Goal: Contribute content: Contribute content

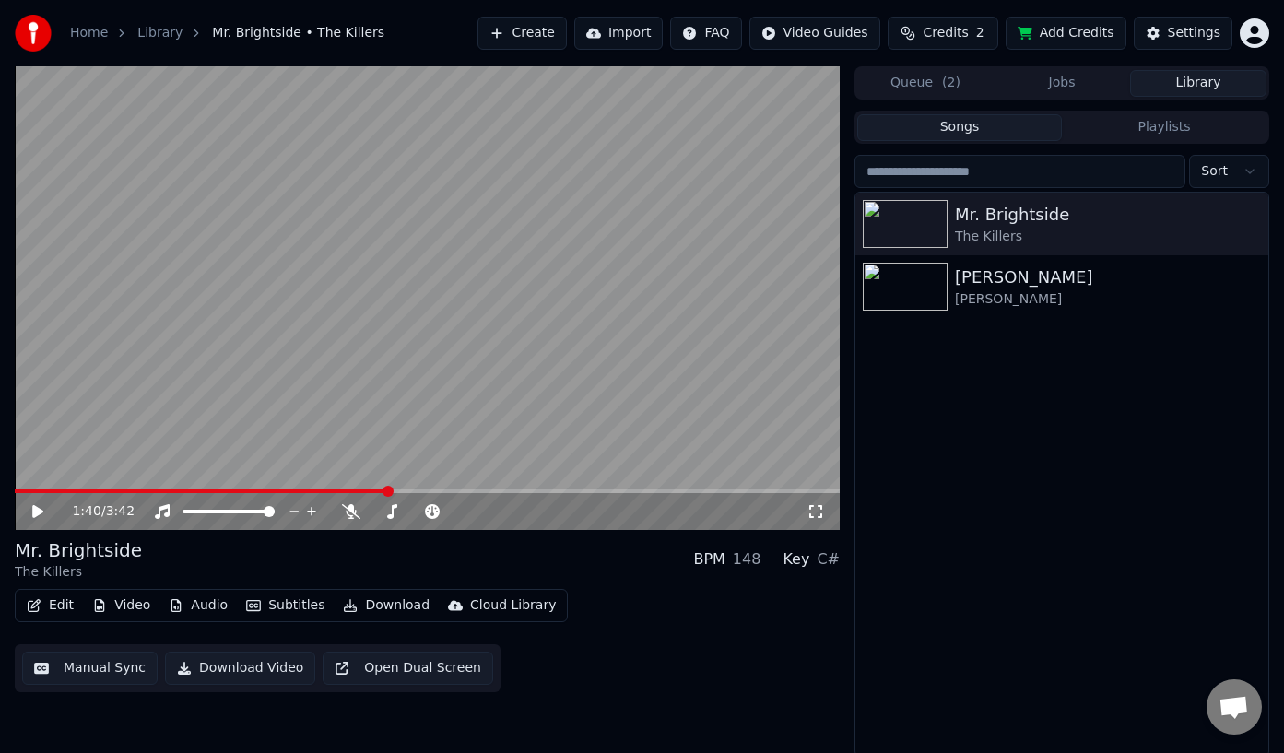
click at [128, 607] on button "Video" at bounding box center [121, 606] width 73 height 26
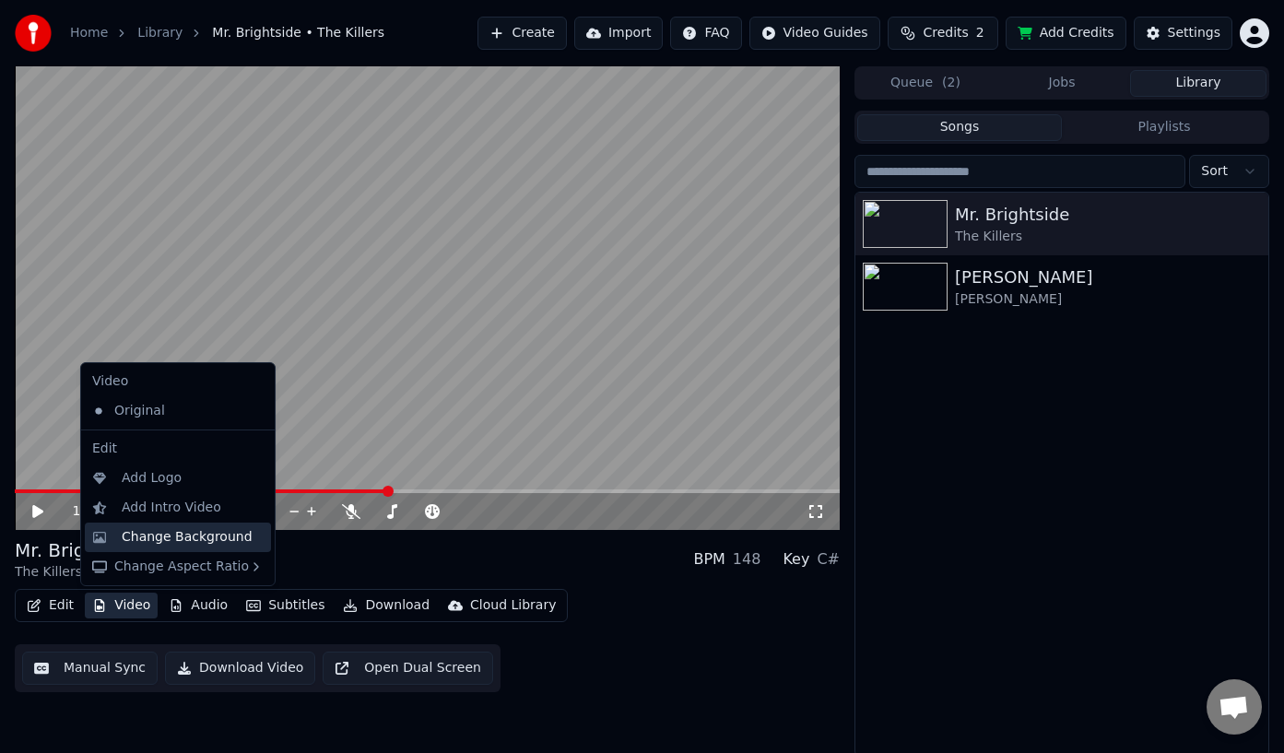
click at [187, 544] on div "Change Background" at bounding box center [187, 537] width 131 height 18
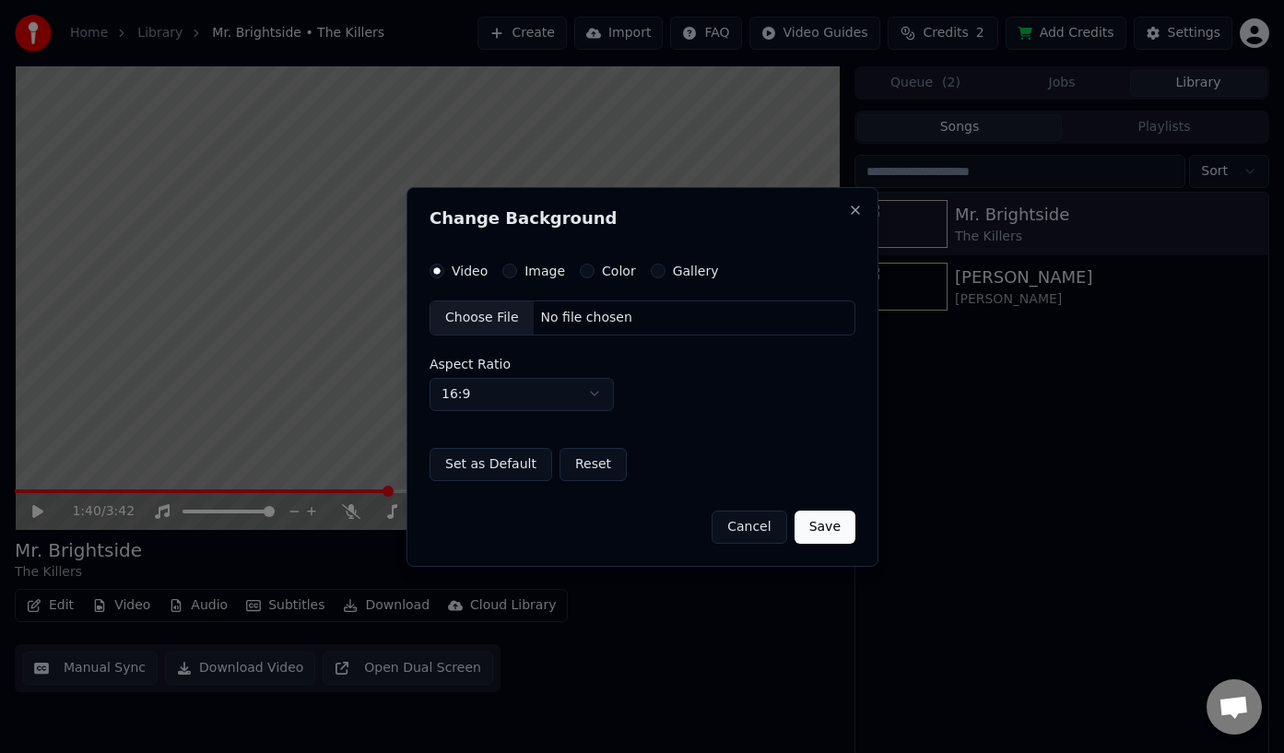
click at [591, 271] on div "Color" at bounding box center [608, 271] width 56 height 15
click at [583, 266] on button "Color" at bounding box center [587, 271] width 15 height 15
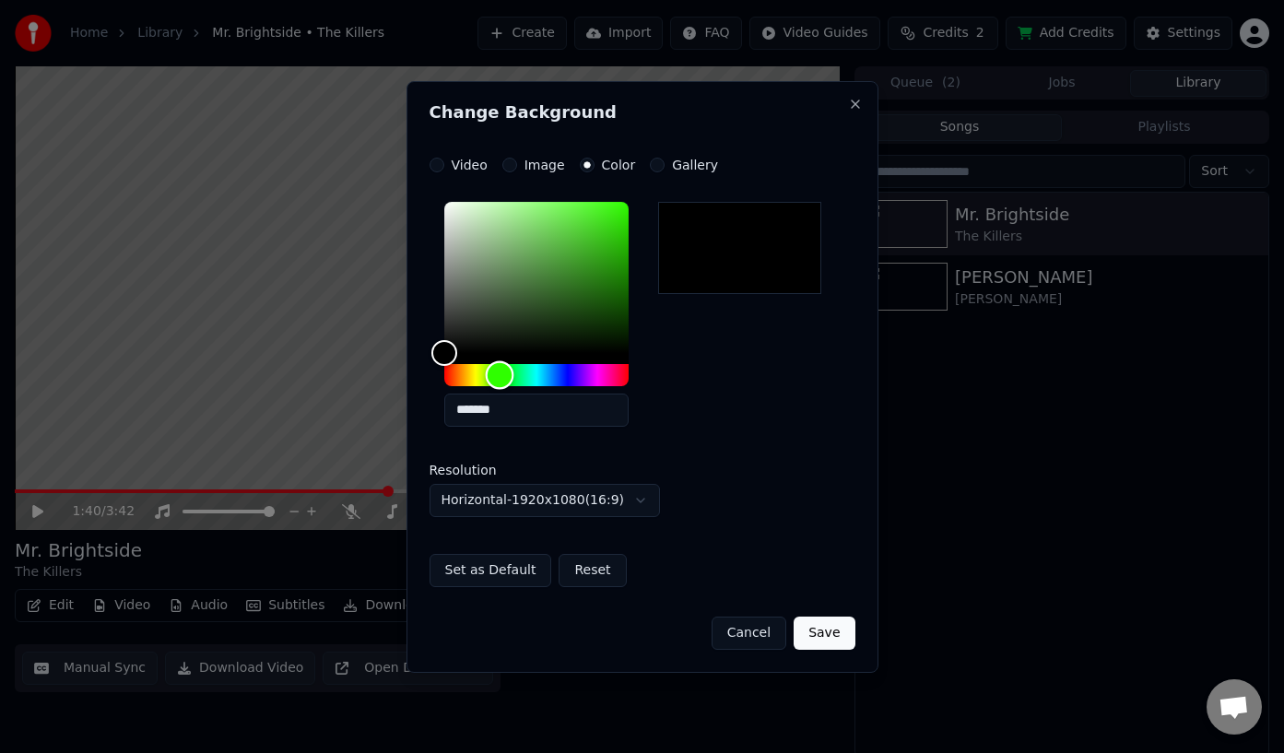
drag, startPoint x: 500, startPoint y: 373, endPoint x: 591, endPoint y: 289, distance: 124.6
click at [500, 373] on div "Hue" at bounding box center [536, 375] width 184 height 22
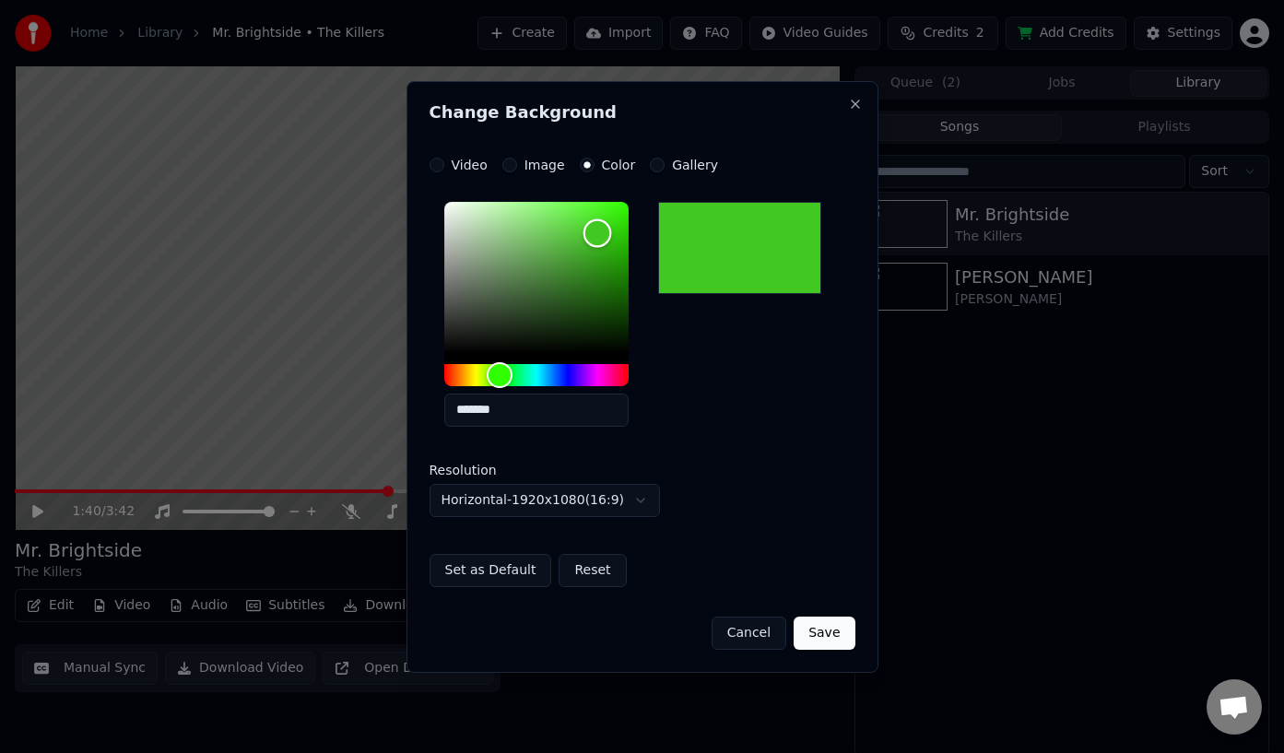
type input "*******"
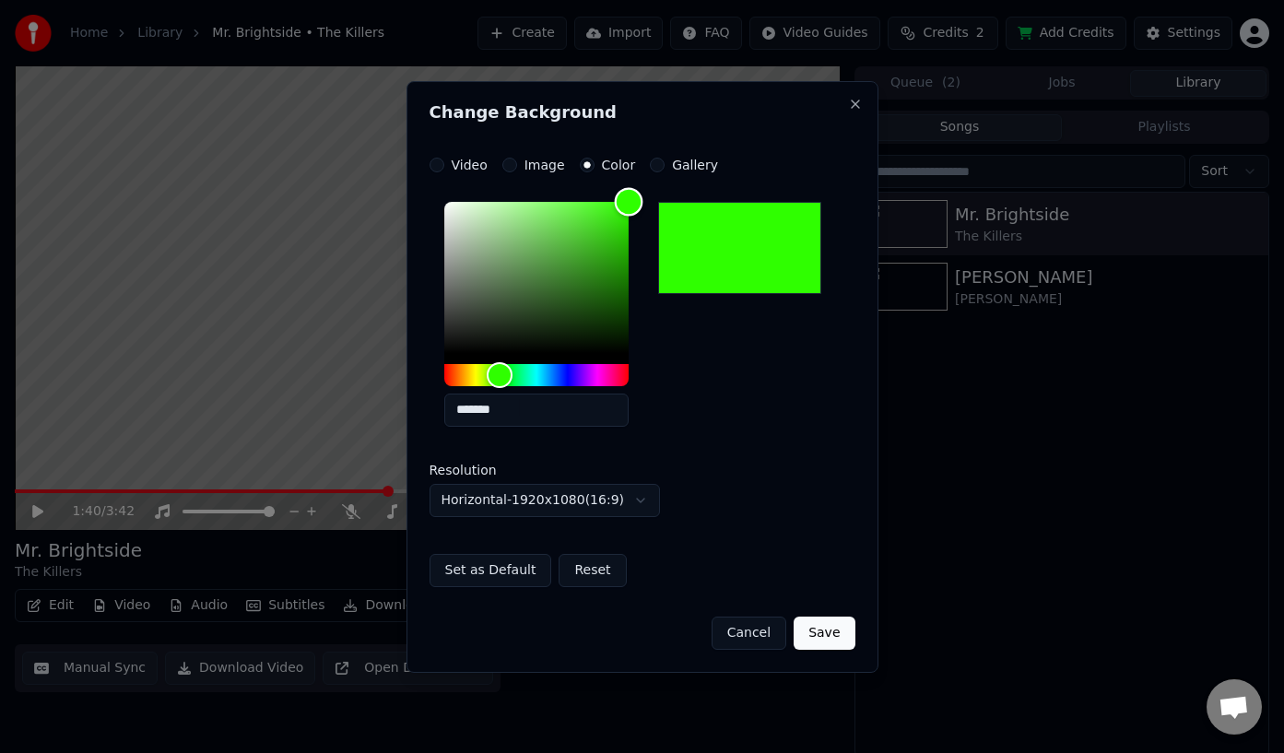
drag, startPoint x: 597, startPoint y: 234, endPoint x: 654, endPoint y: 193, distance: 69.9
click at [654, 194] on div "*******" at bounding box center [551, 317] width 214 height 247
click at [842, 642] on button "Save" at bounding box center [824, 633] width 61 height 33
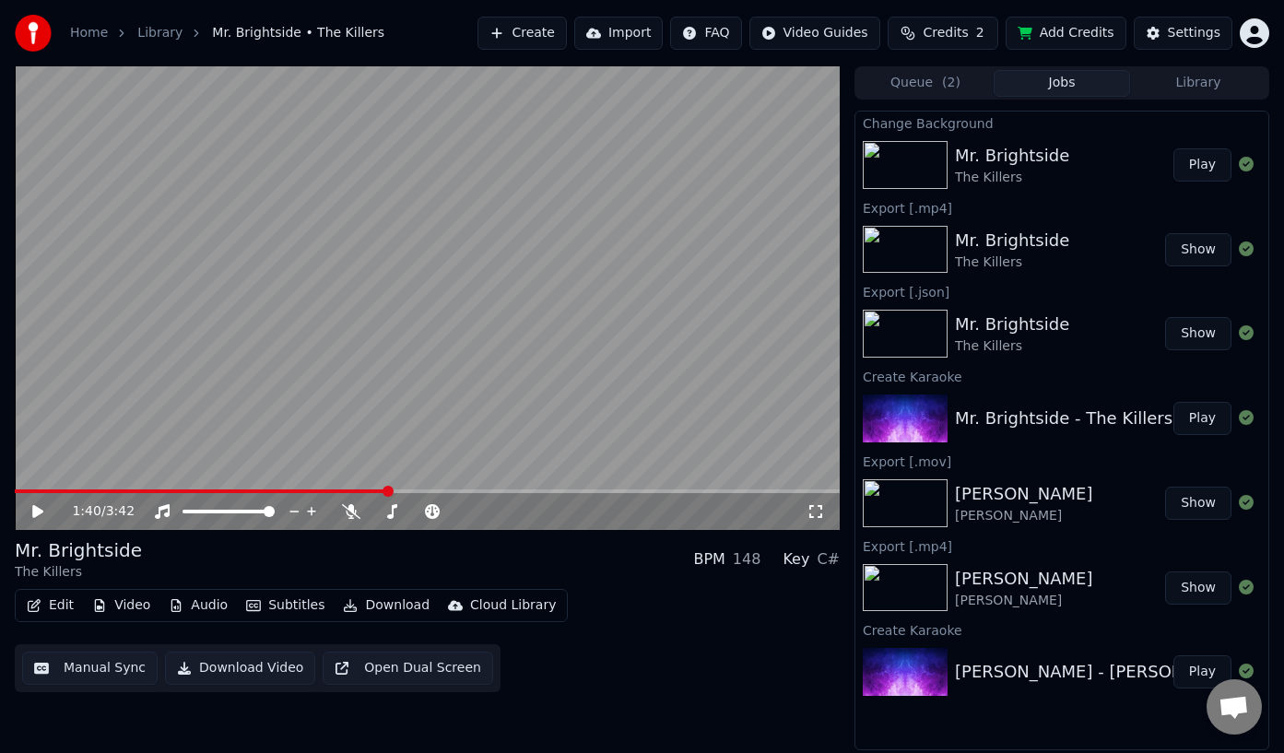
click at [1073, 154] on div "Mr. Brightside The Killers" at bounding box center [1064, 165] width 218 height 44
drag, startPoint x: 1022, startPoint y: 157, endPoint x: 1144, endPoint y: 155, distance: 121.7
click at [1022, 157] on div "Mr. Brightside" at bounding box center [1012, 156] width 114 height 26
click at [1190, 155] on button "Play" at bounding box center [1202, 164] width 58 height 33
click at [1173, 148] on button "Play" at bounding box center [1202, 164] width 58 height 33
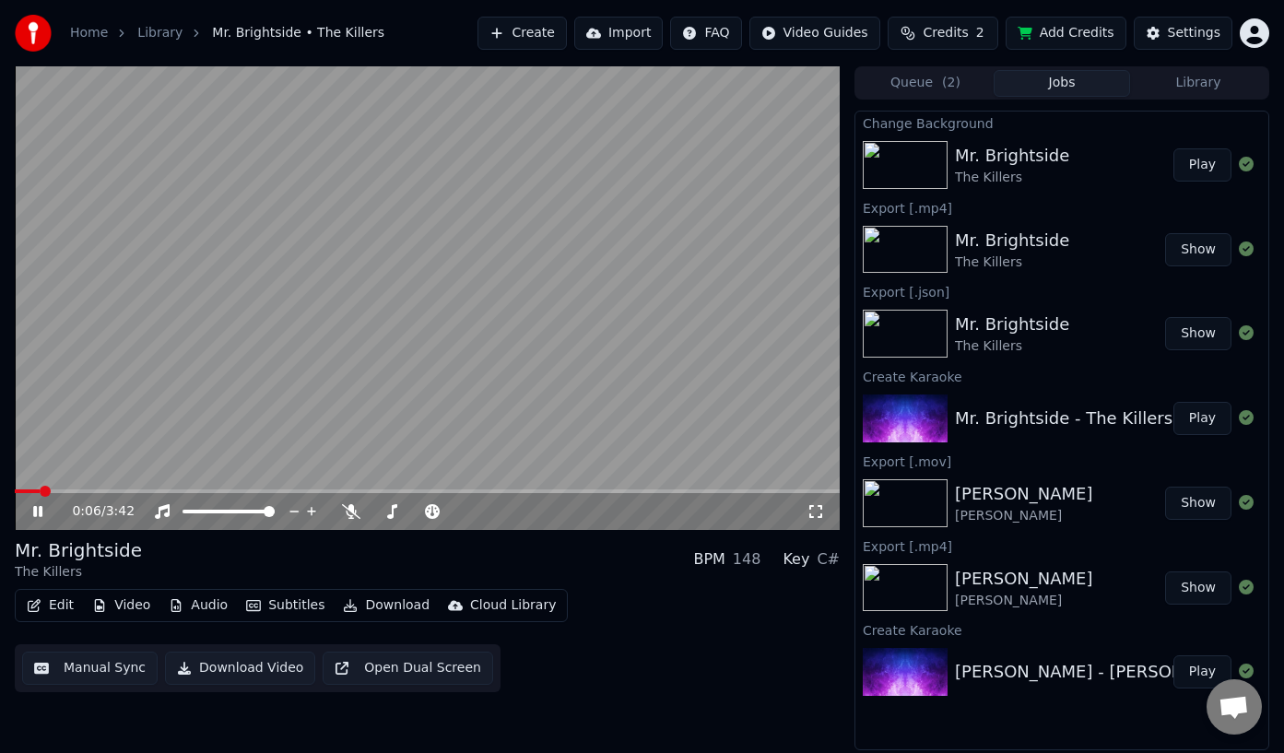
click at [40, 511] on icon at bounding box center [37, 511] width 9 height 11
click at [404, 601] on button "Download" at bounding box center [386, 606] width 101 height 26
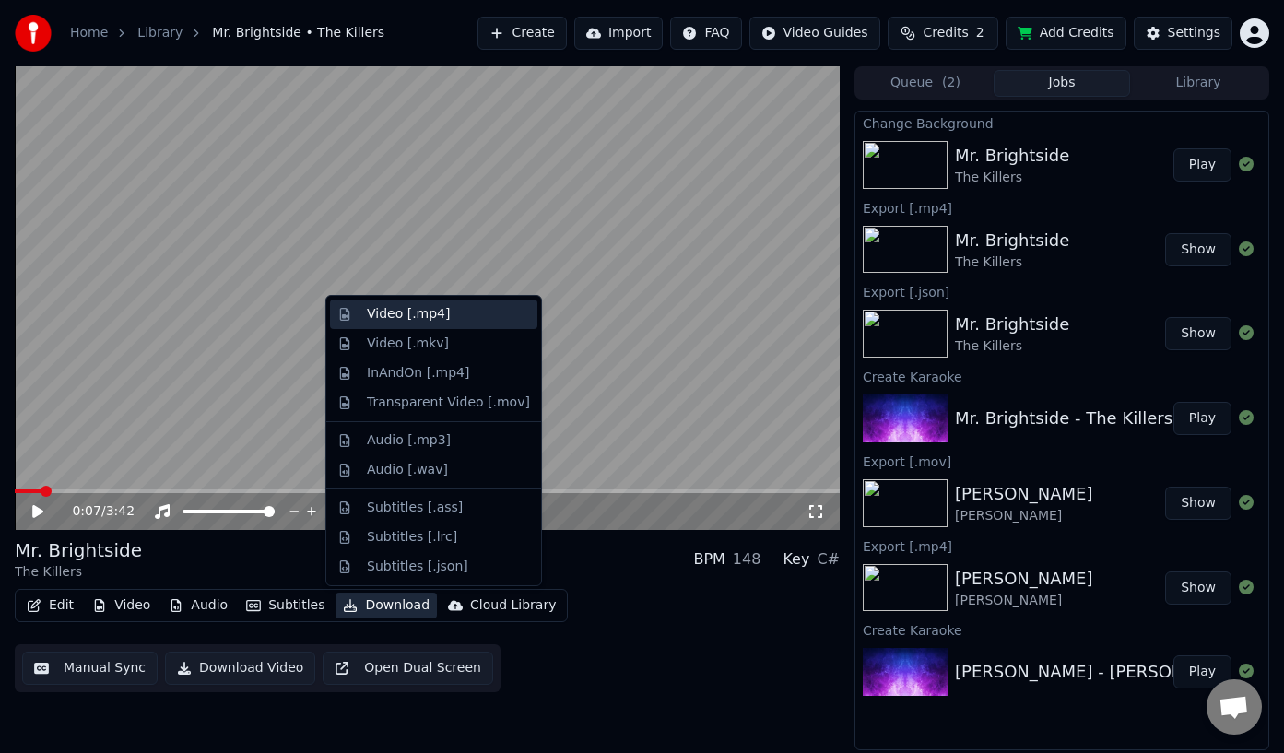
click at [423, 317] on div "Video [.mp4]" at bounding box center [408, 314] width 83 height 18
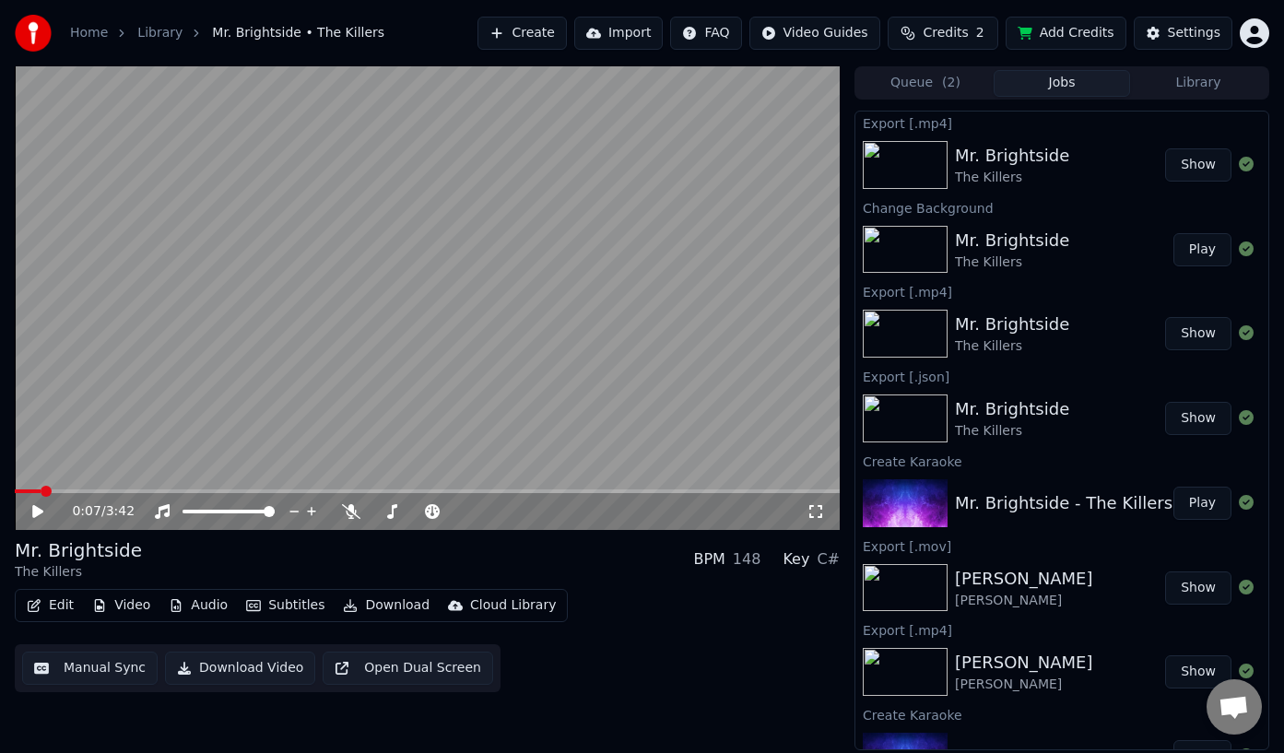
click at [1038, 34] on button "Add Credits" at bounding box center [1066, 33] width 121 height 33
click at [959, 35] on span "Credits" at bounding box center [945, 33] width 45 height 18
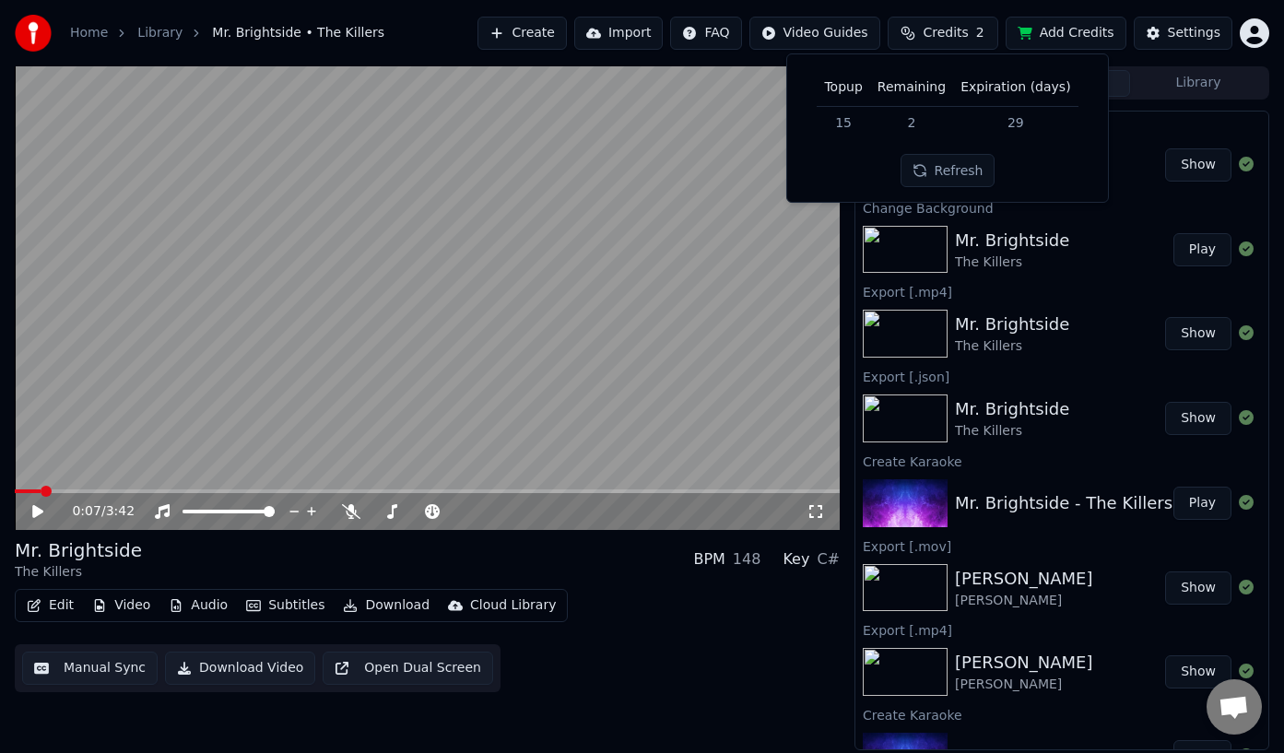
click at [959, 36] on span "Credits" at bounding box center [945, 33] width 45 height 18
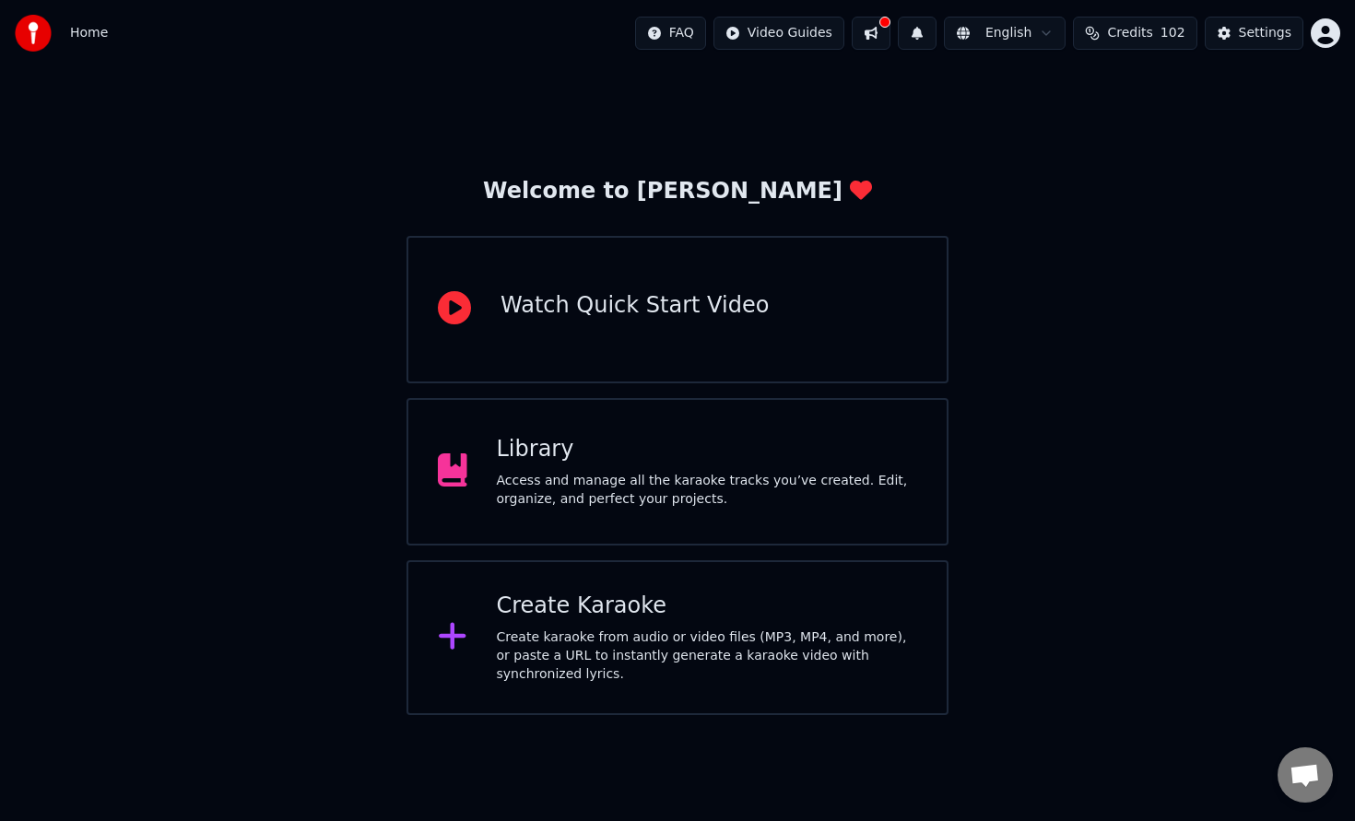
click at [683, 611] on div "Create Karaoke" at bounding box center [707, 606] width 421 height 29
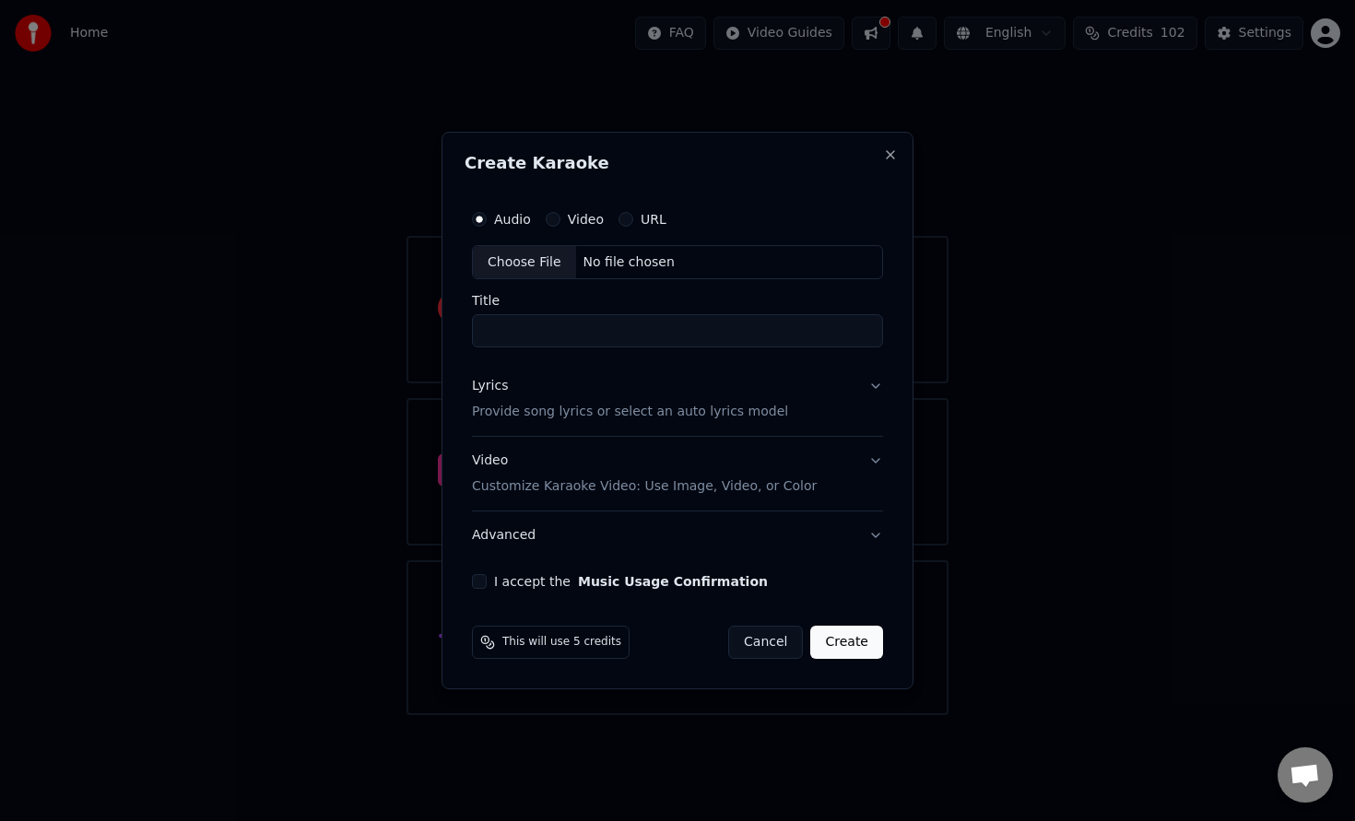
click at [535, 268] on div "Choose File" at bounding box center [524, 262] width 103 height 33
type input "**********"
click at [556, 399] on div "Lyrics Provide song lyrics or select an auto lyrics model" at bounding box center [626, 400] width 316 height 44
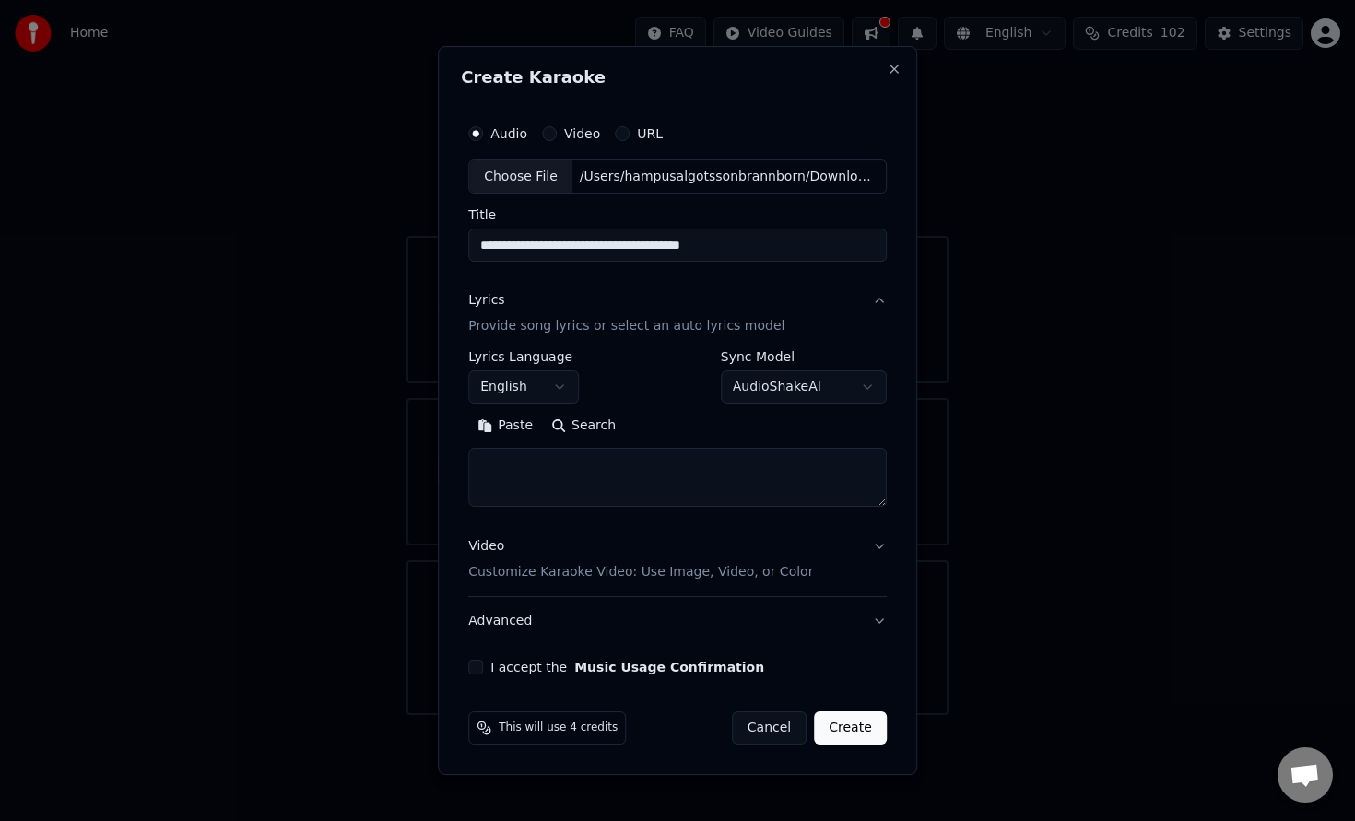
click at [545, 455] on textarea at bounding box center [677, 478] width 418 height 59
paste textarea "**********"
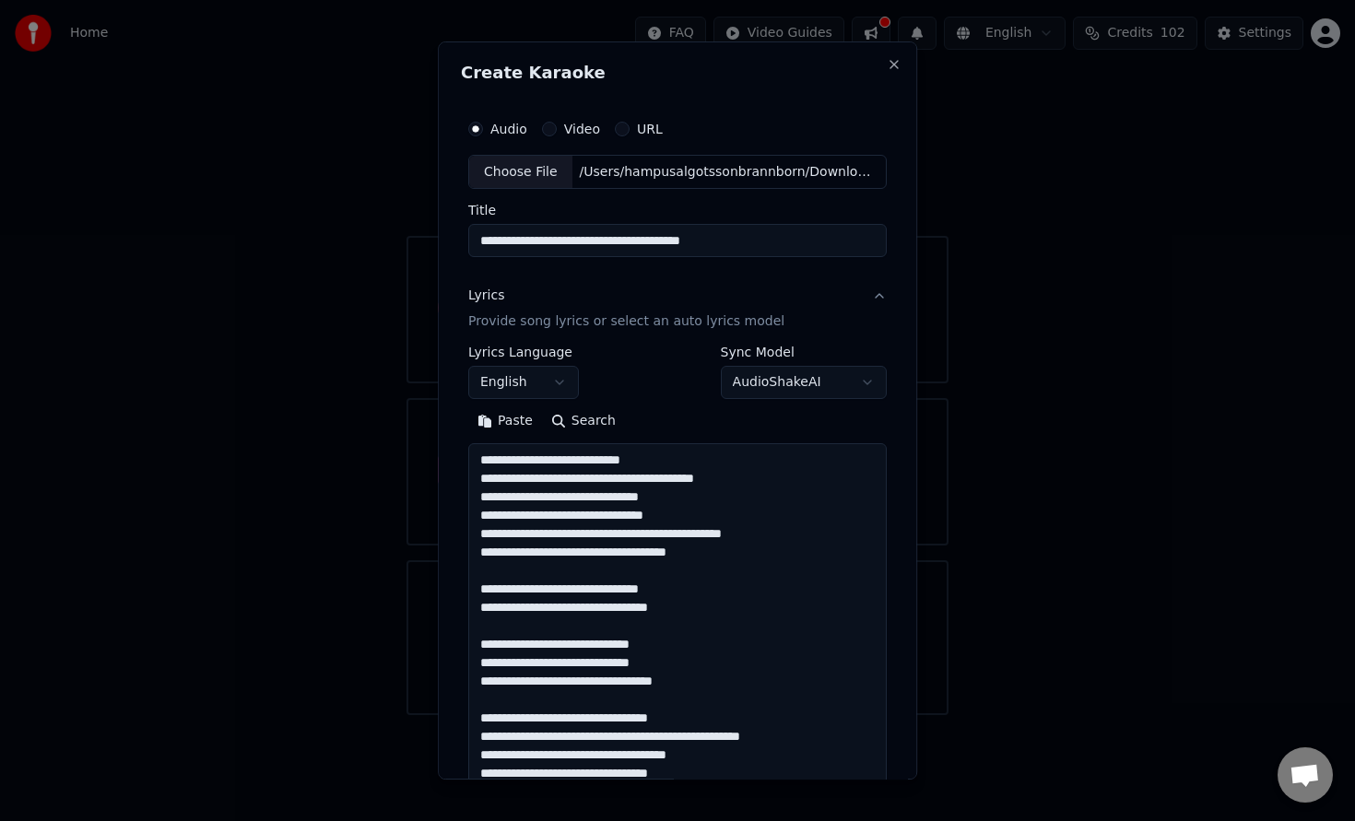
scroll to position [741, 0]
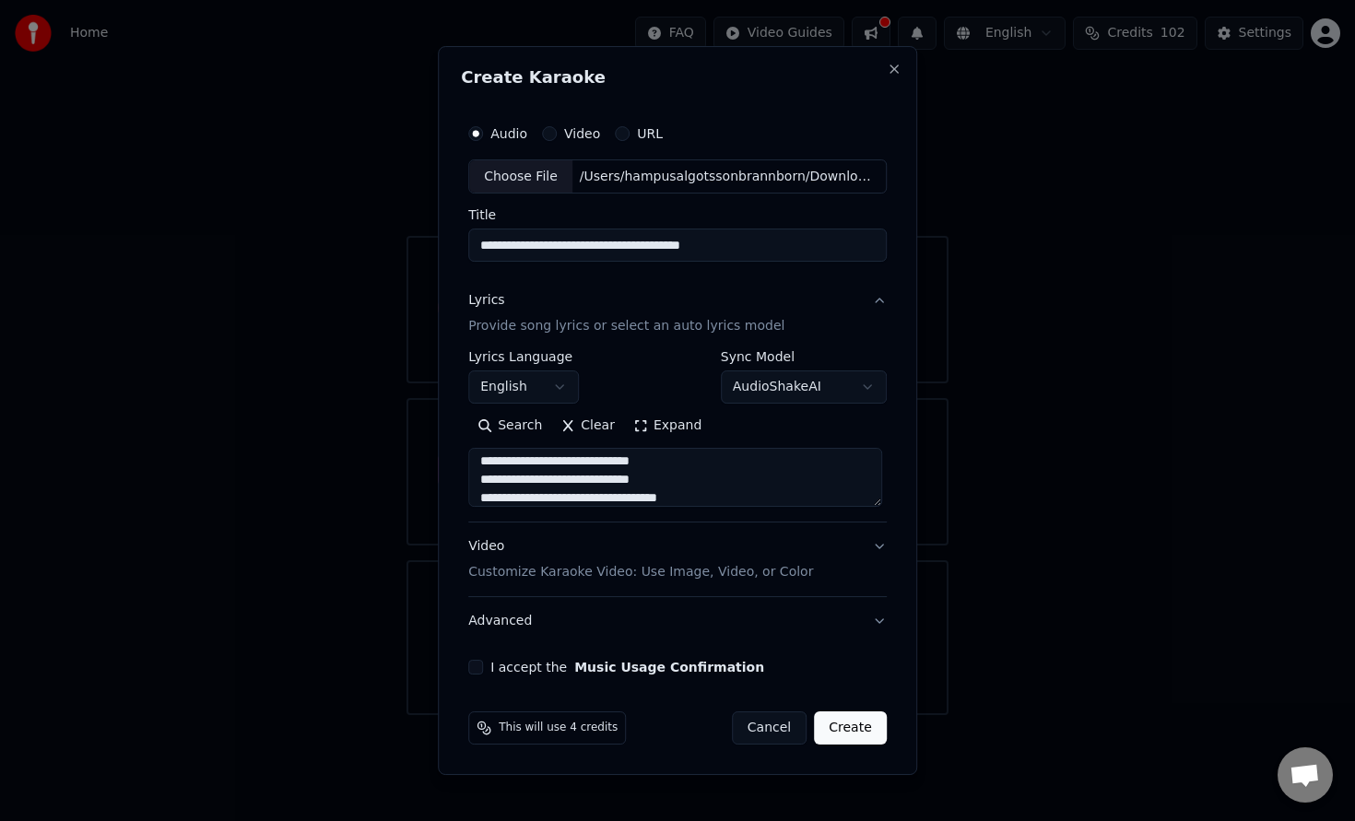
type textarea "**********"
click at [747, 552] on div "Video Customize Karaoke Video: Use Image, Video, or Color" at bounding box center [640, 560] width 345 height 44
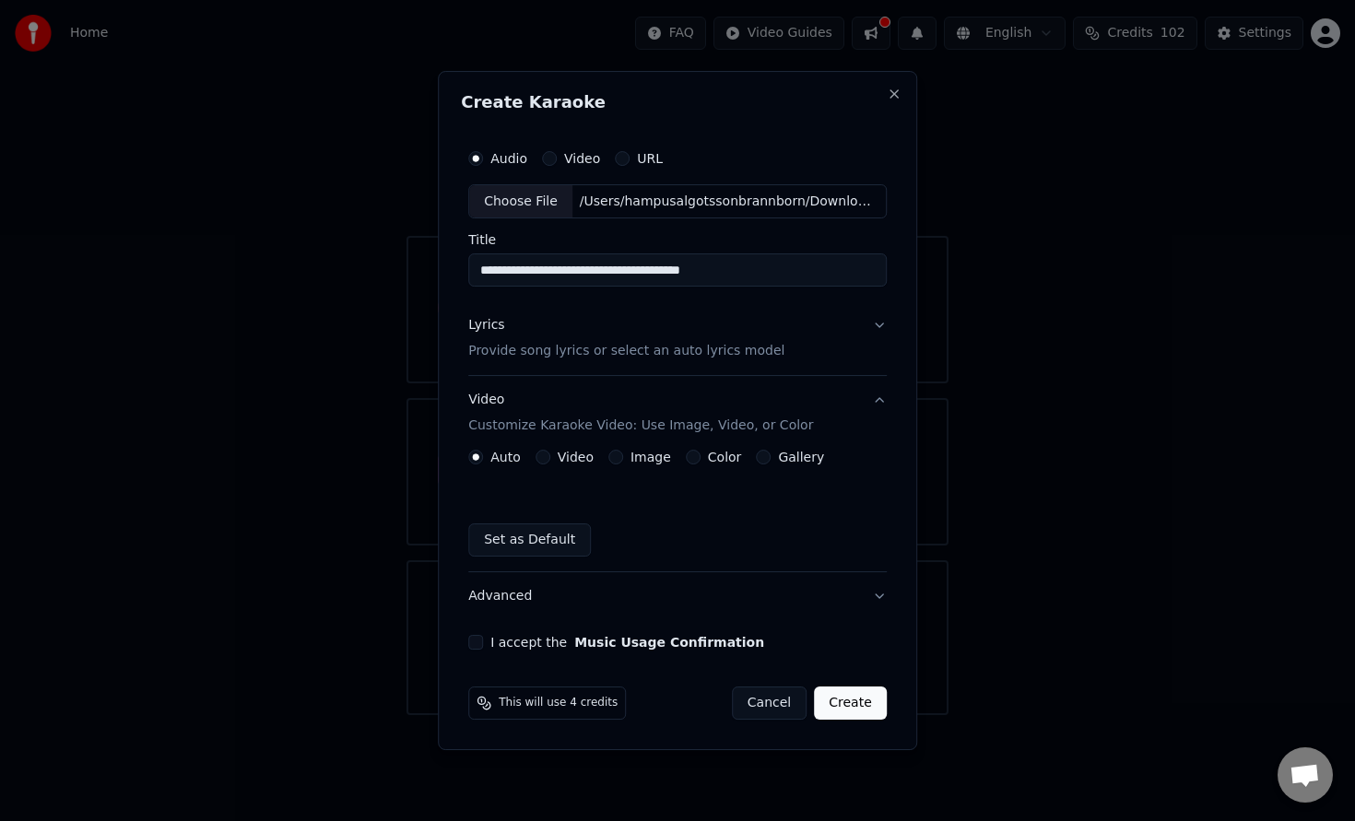
click at [693, 458] on button "Color" at bounding box center [693, 457] width 15 height 15
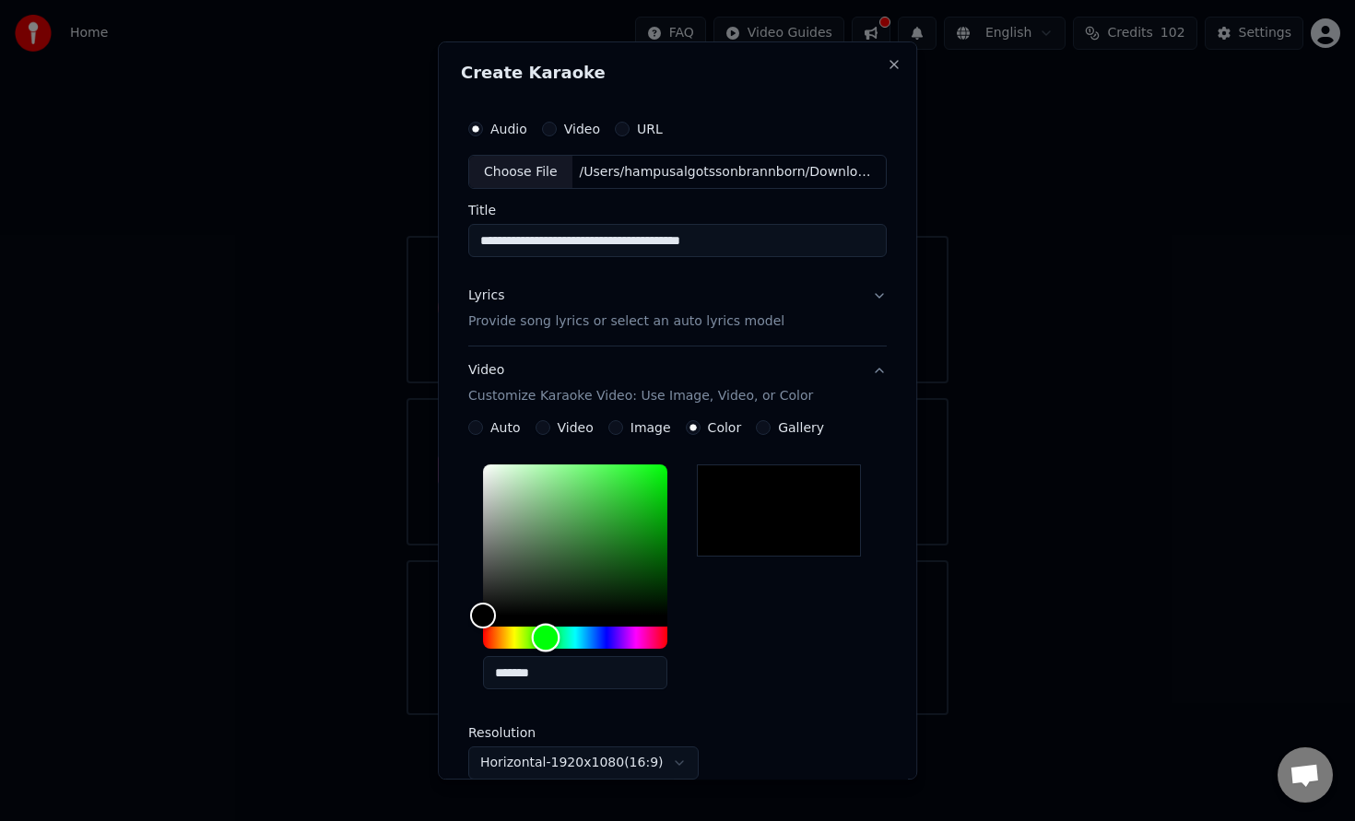
drag, startPoint x: 535, startPoint y: 634, endPoint x: 589, endPoint y: 530, distance: 117.5
click at [548, 636] on div "Hue" at bounding box center [575, 638] width 184 height 22
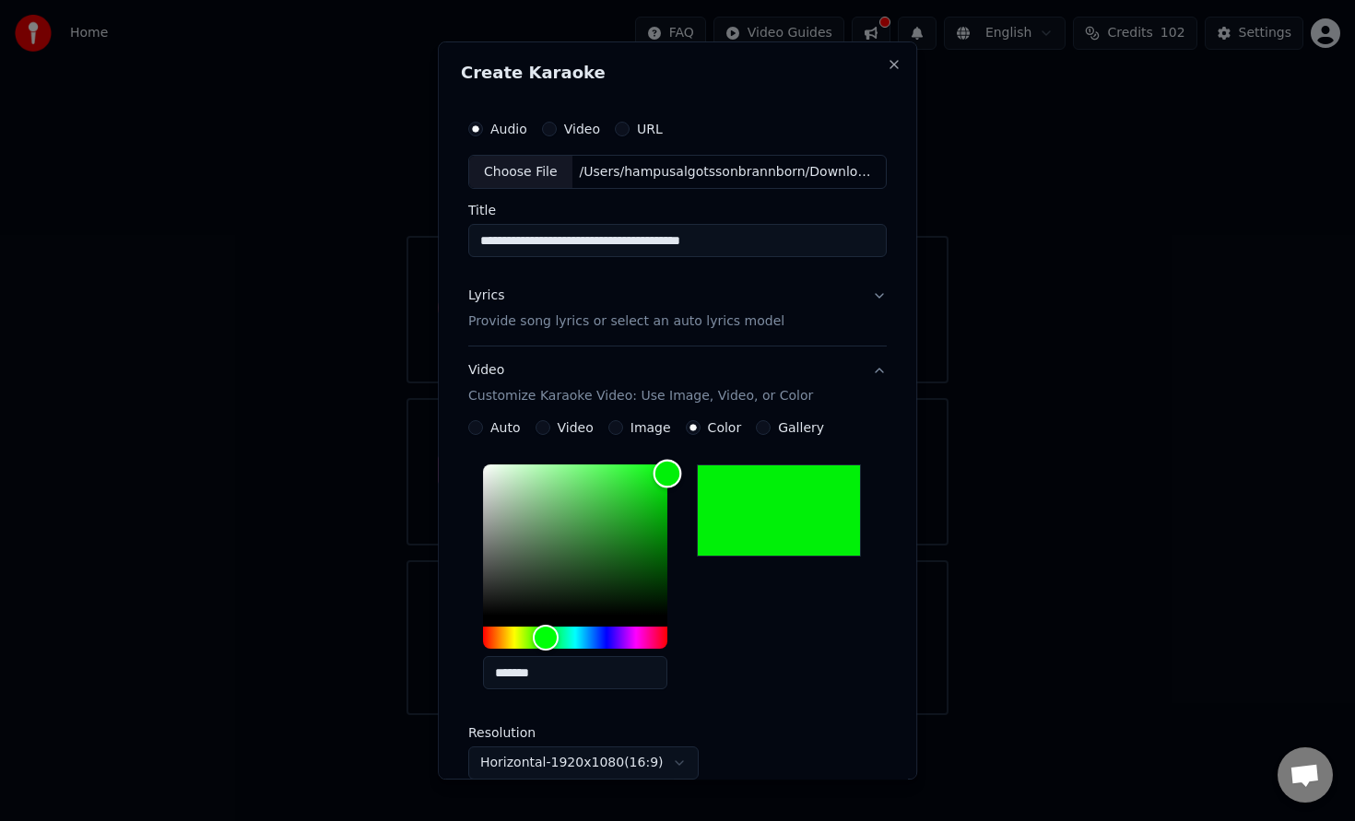
type input "*******"
drag, startPoint x: 593, startPoint y: 519, endPoint x: 722, endPoint y: 454, distance: 144.7
click at [721, 454] on div "**********" at bounding box center [677, 635] width 418 height 430
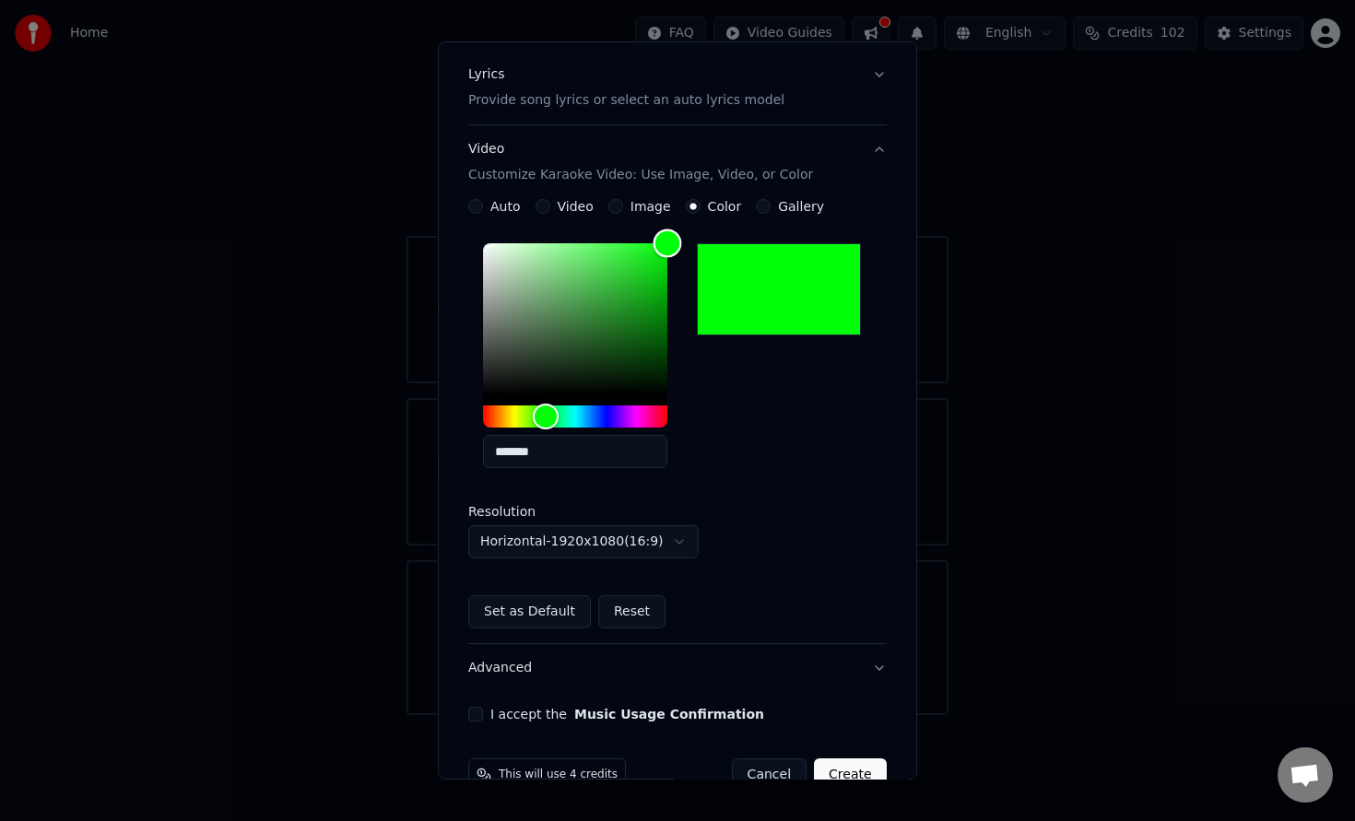
scroll to position [264, 0]
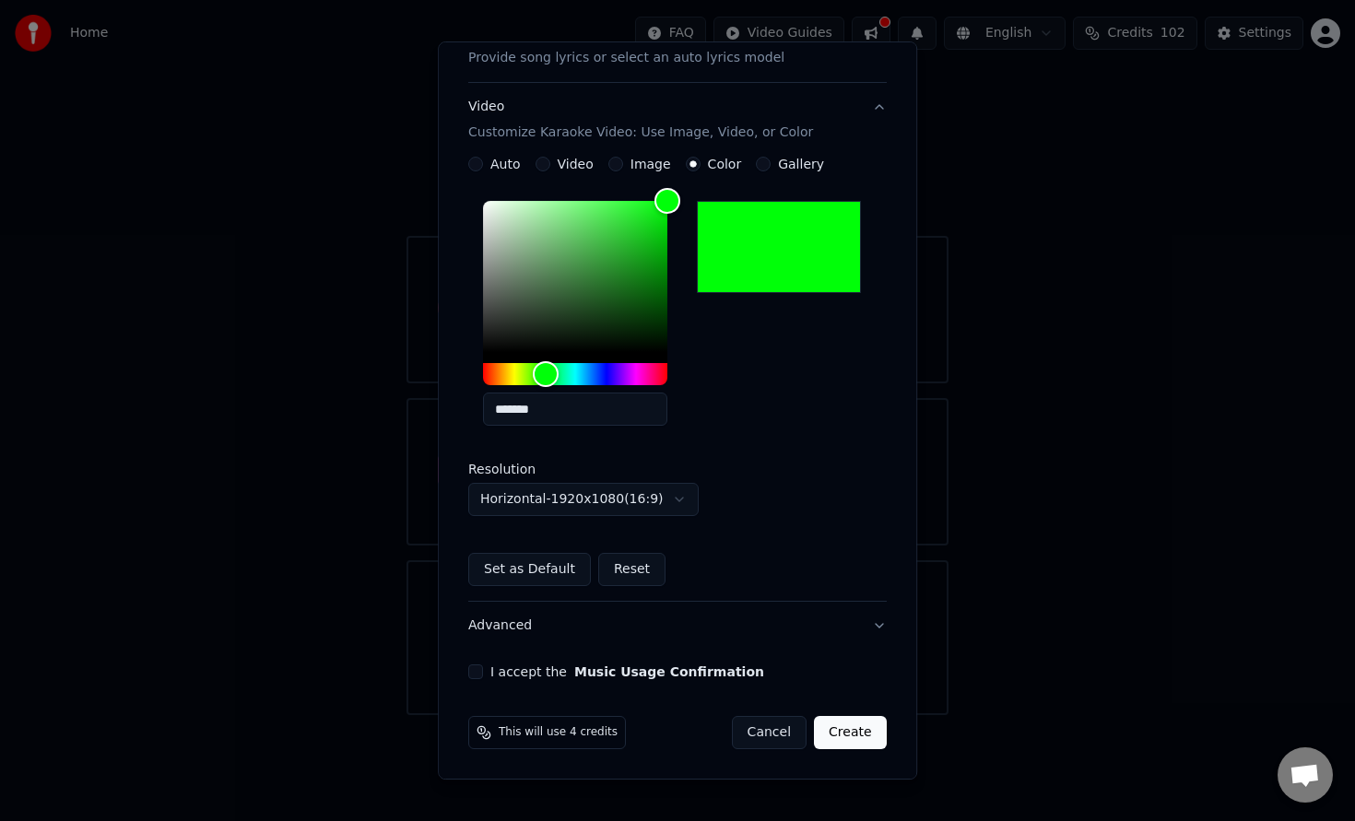
click at [486, 674] on div "I accept the Music Usage Confirmation" at bounding box center [677, 672] width 418 height 15
click at [480, 676] on button "I accept the Music Usage Confirmation" at bounding box center [475, 672] width 15 height 15
click at [848, 736] on button "Create" at bounding box center [850, 732] width 73 height 33
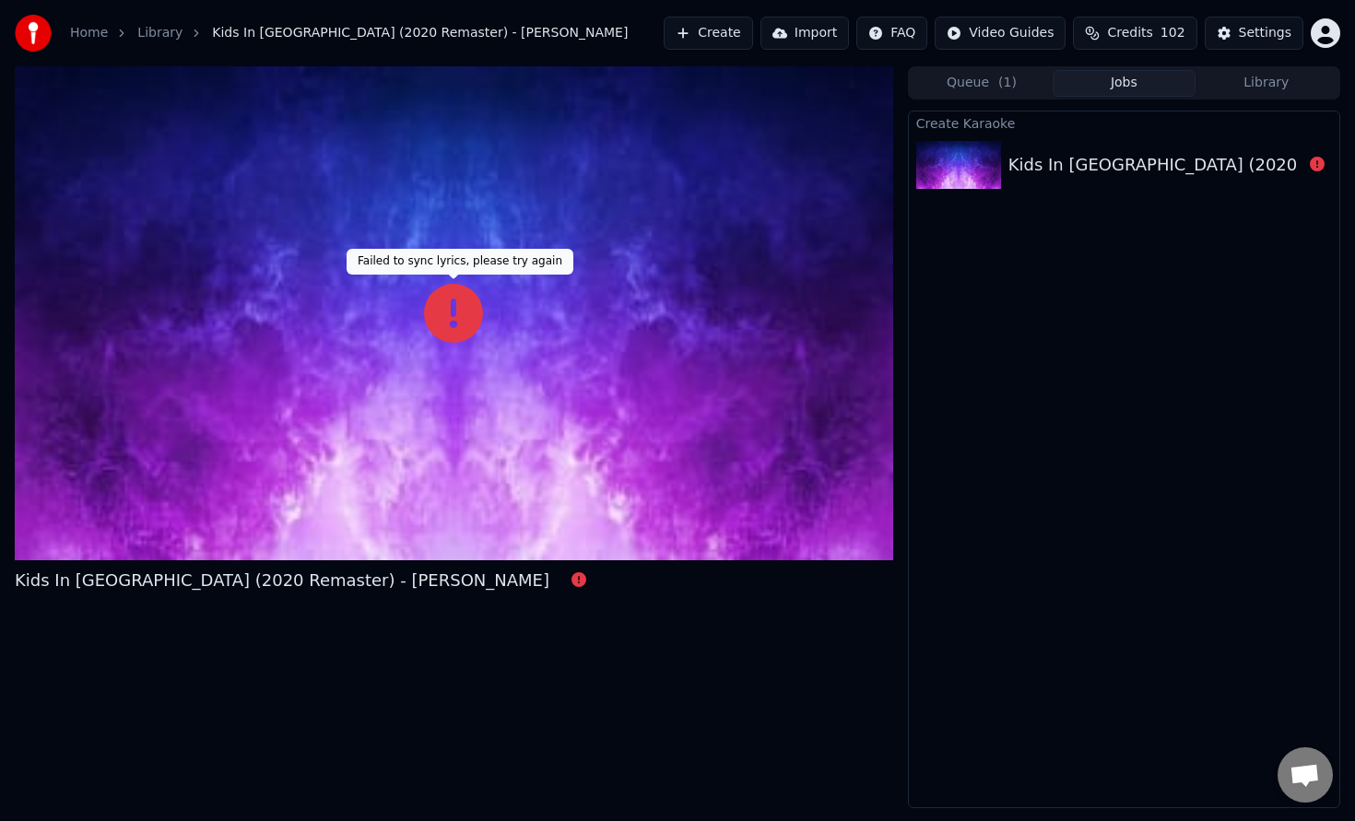
drag, startPoint x: 477, startPoint y: 310, endPoint x: 490, endPoint y: 324, distance: 20.2
click at [477, 310] on icon at bounding box center [453, 313] width 59 height 59
click at [1150, 168] on div "Kids In America (2020 Remaster) - Kim Wilde" at bounding box center [1275, 165] width 535 height 26
click at [753, 40] on button "Create" at bounding box center [708, 33] width 89 height 33
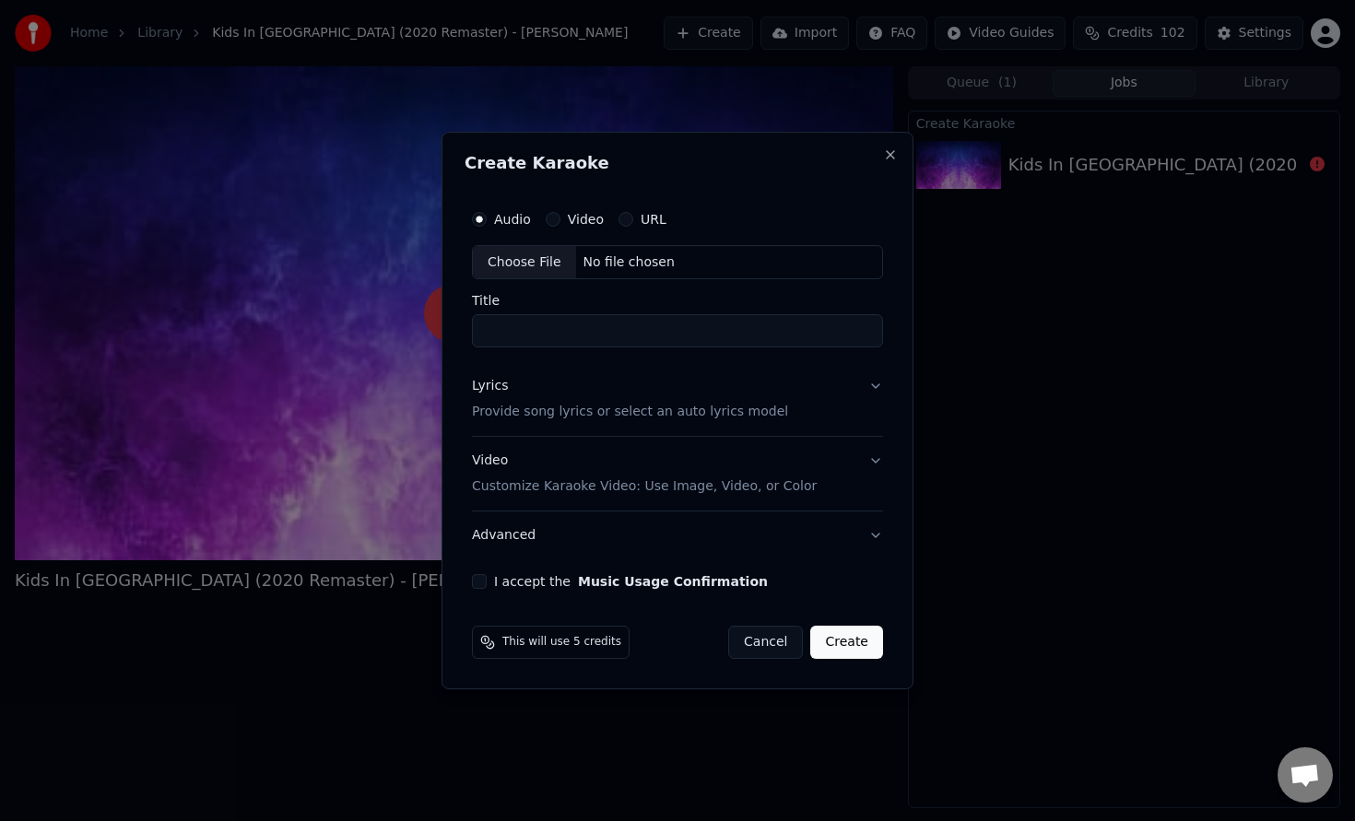
click at [514, 263] on div "Choose File" at bounding box center [524, 262] width 103 height 33
type input "**********"
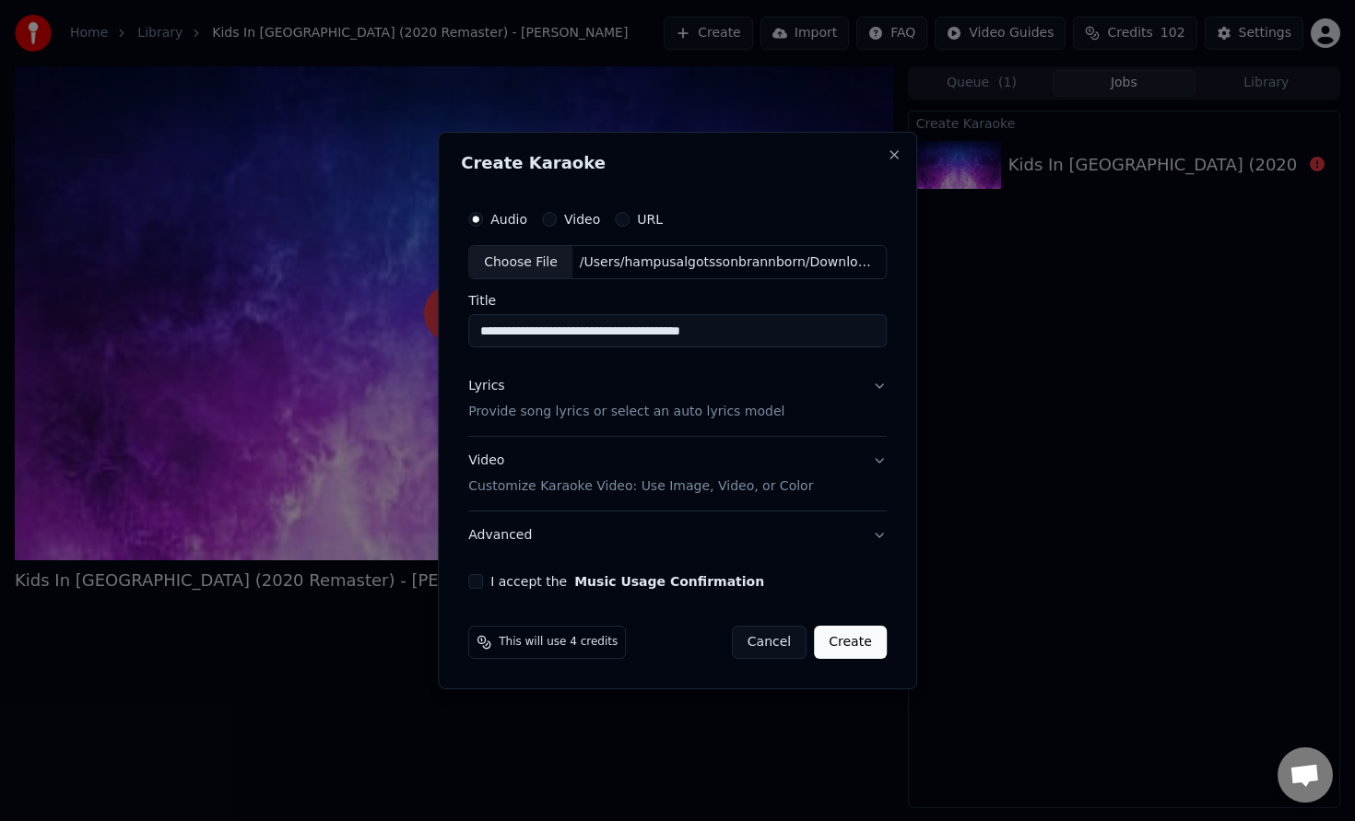
click at [601, 484] on p "Customize Karaoke Video: Use Image, Video, or Color" at bounding box center [640, 486] width 345 height 18
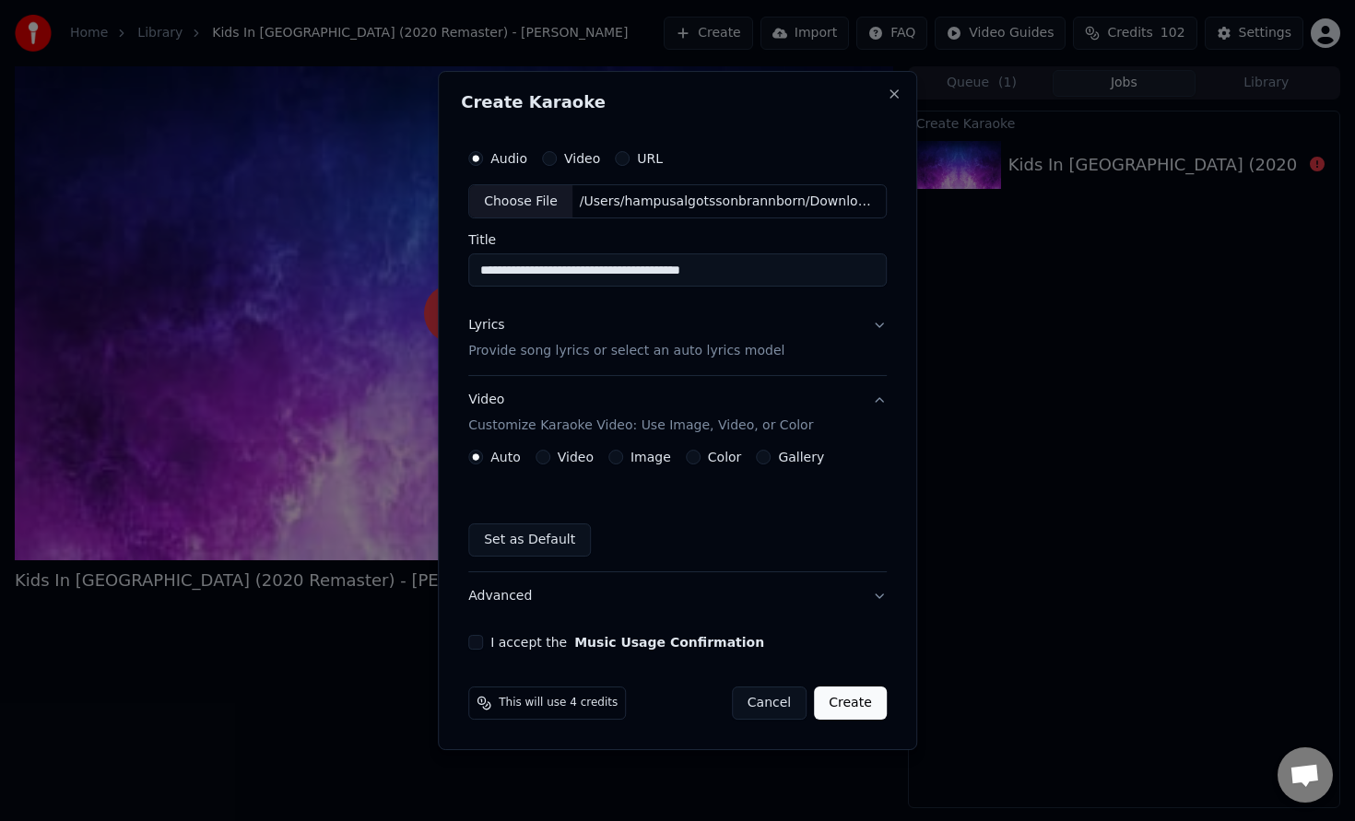
click at [690, 460] on button "Color" at bounding box center [693, 457] width 15 height 15
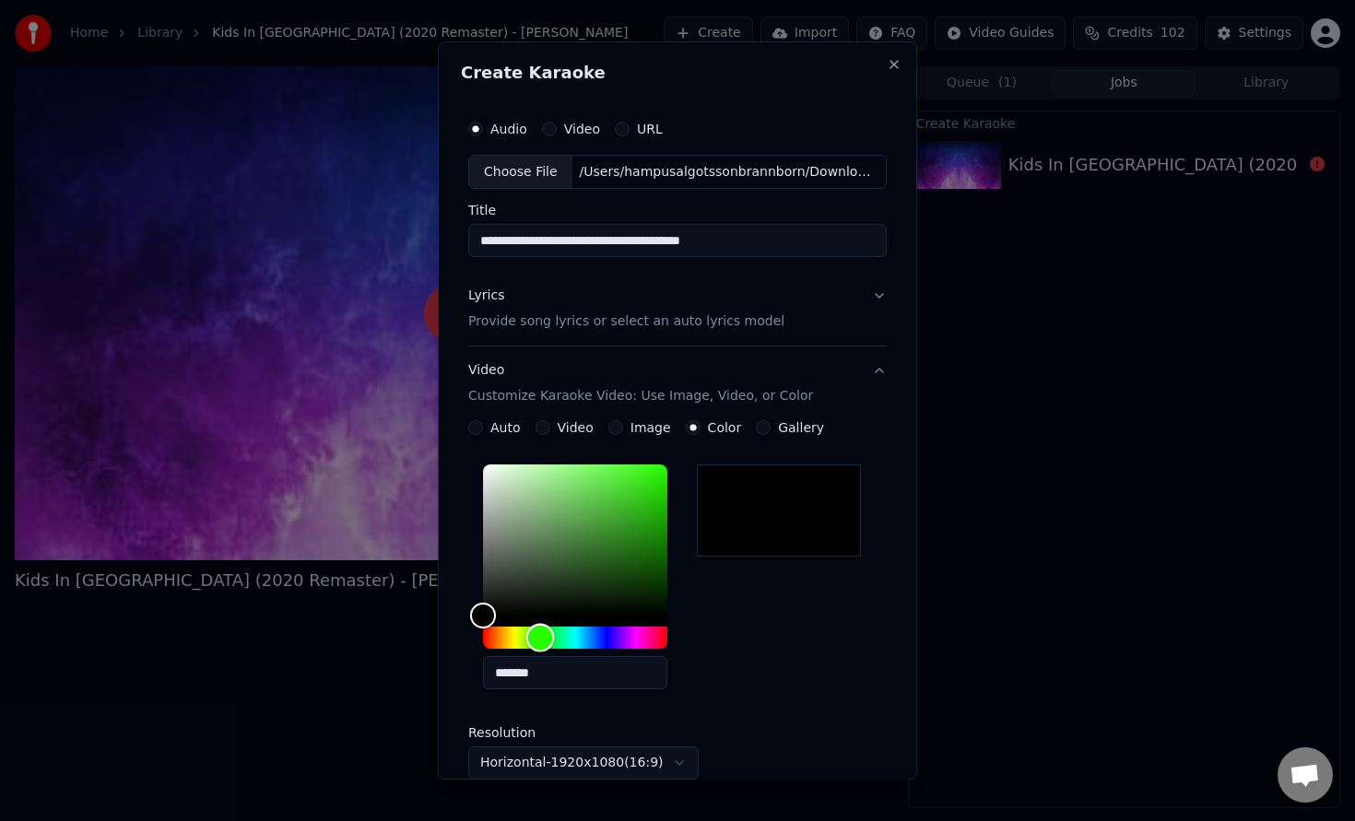
drag, startPoint x: 540, startPoint y: 638, endPoint x: 589, endPoint y: 595, distance: 64.7
click at [546, 635] on div "Hue" at bounding box center [575, 638] width 184 height 22
drag, startPoint x: 674, startPoint y: 479, endPoint x: 662, endPoint y: 479, distance: 12.0
click at [669, 479] on div "*******" at bounding box center [590, 580] width 214 height 247
type input "*******"
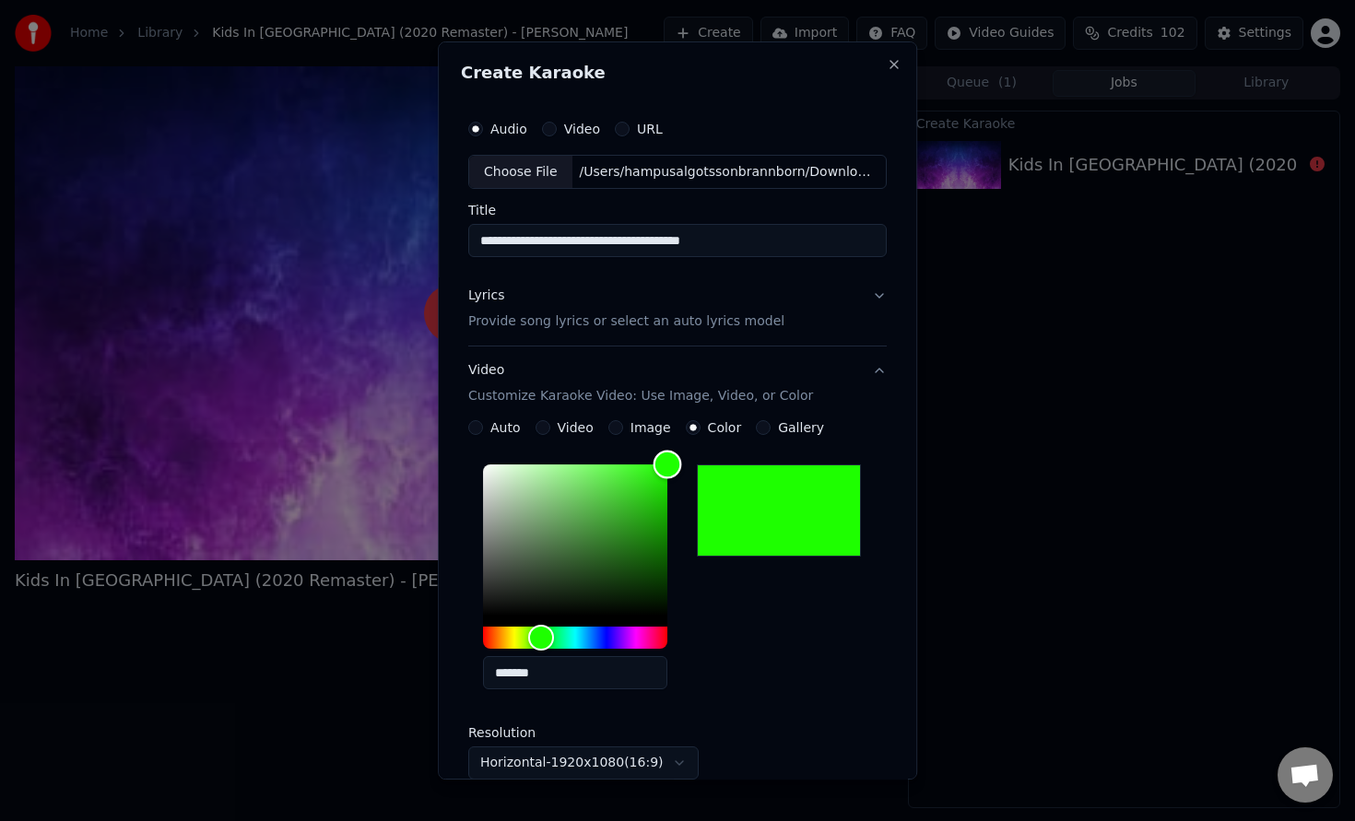
drag, startPoint x: 661, startPoint y: 479, endPoint x: 696, endPoint y: 447, distance: 47.6
click at [696, 447] on div "**********" at bounding box center [677, 635] width 418 height 430
click at [654, 319] on p "Provide song lyrics or select an auto lyrics model" at bounding box center [626, 322] width 316 height 18
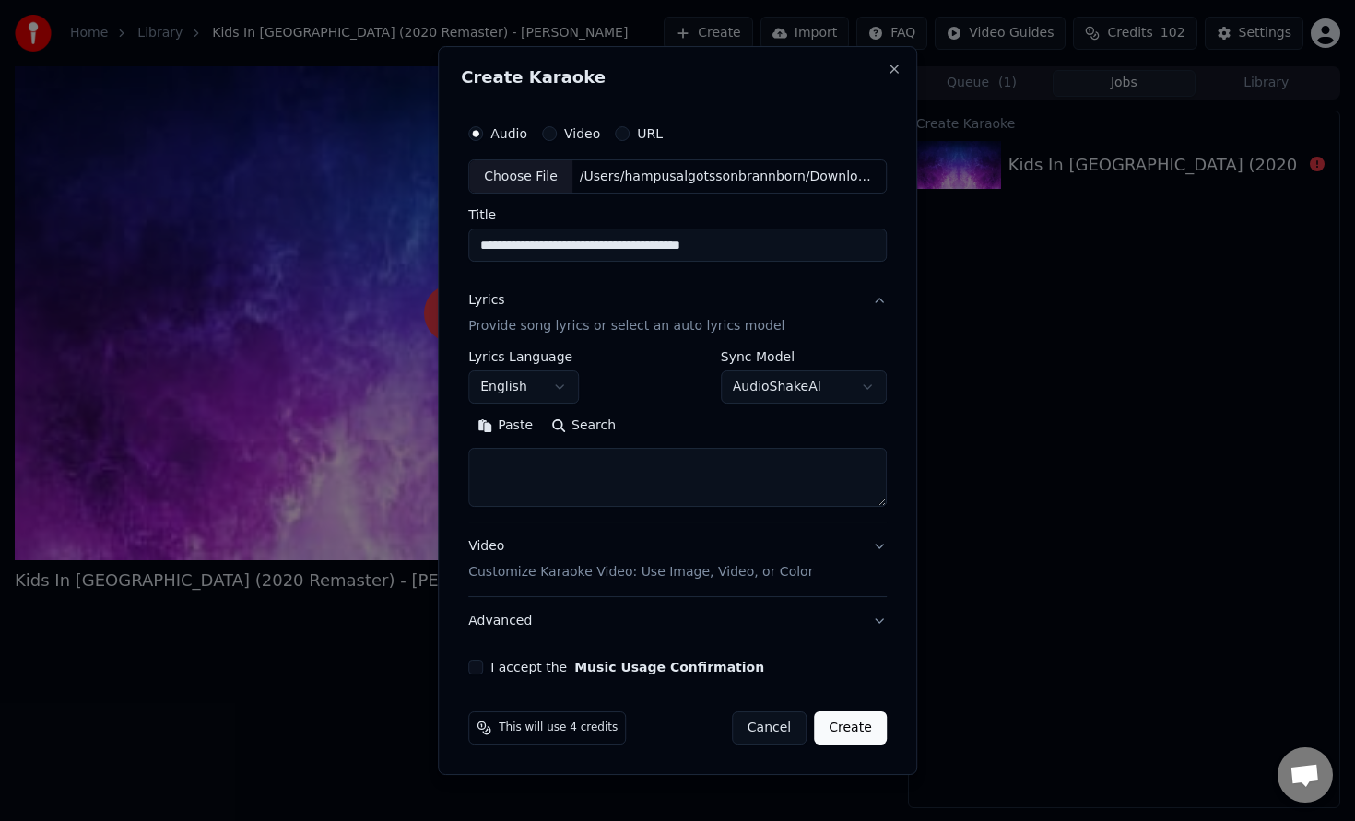
click at [526, 465] on textarea at bounding box center [677, 478] width 418 height 59
paste textarea "**********"
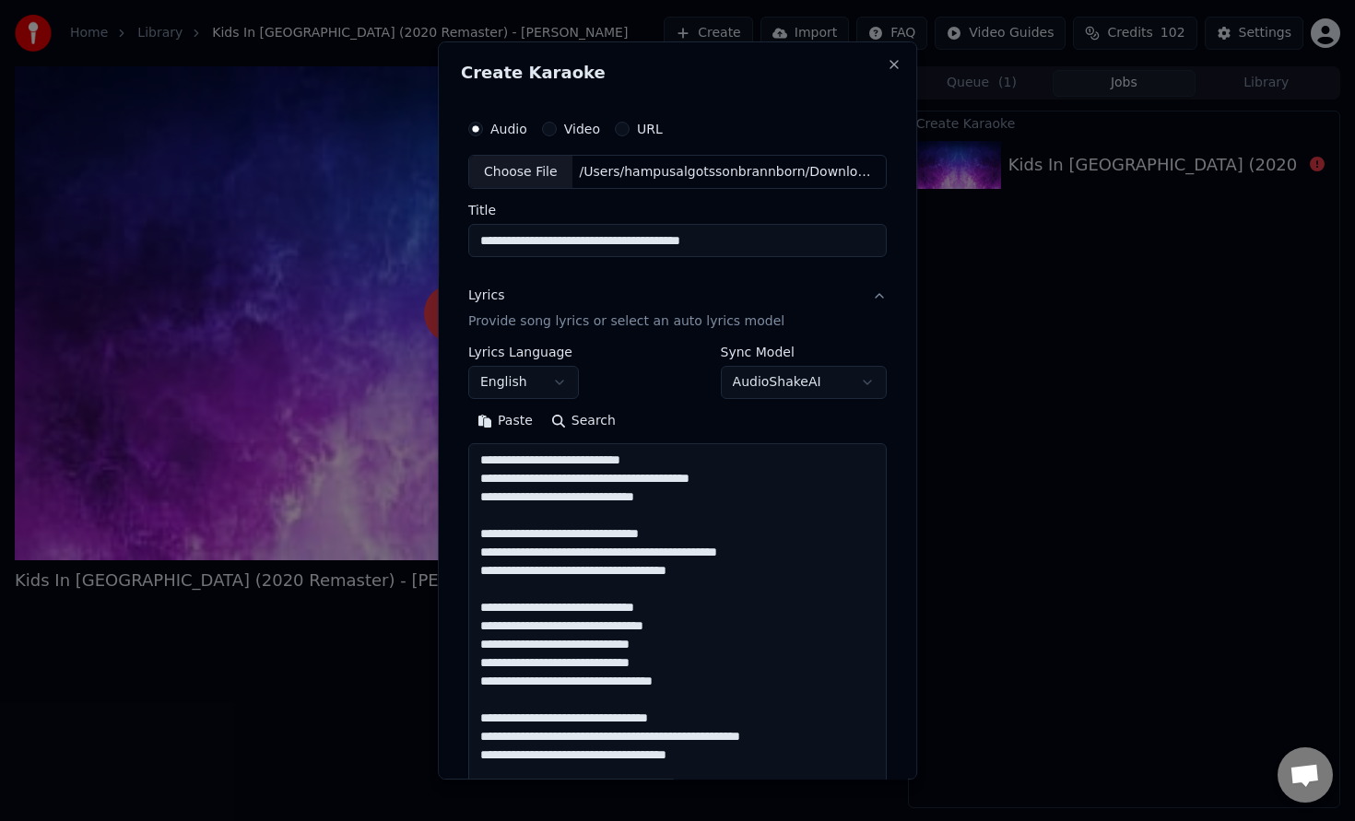
scroll to position [1073, 0]
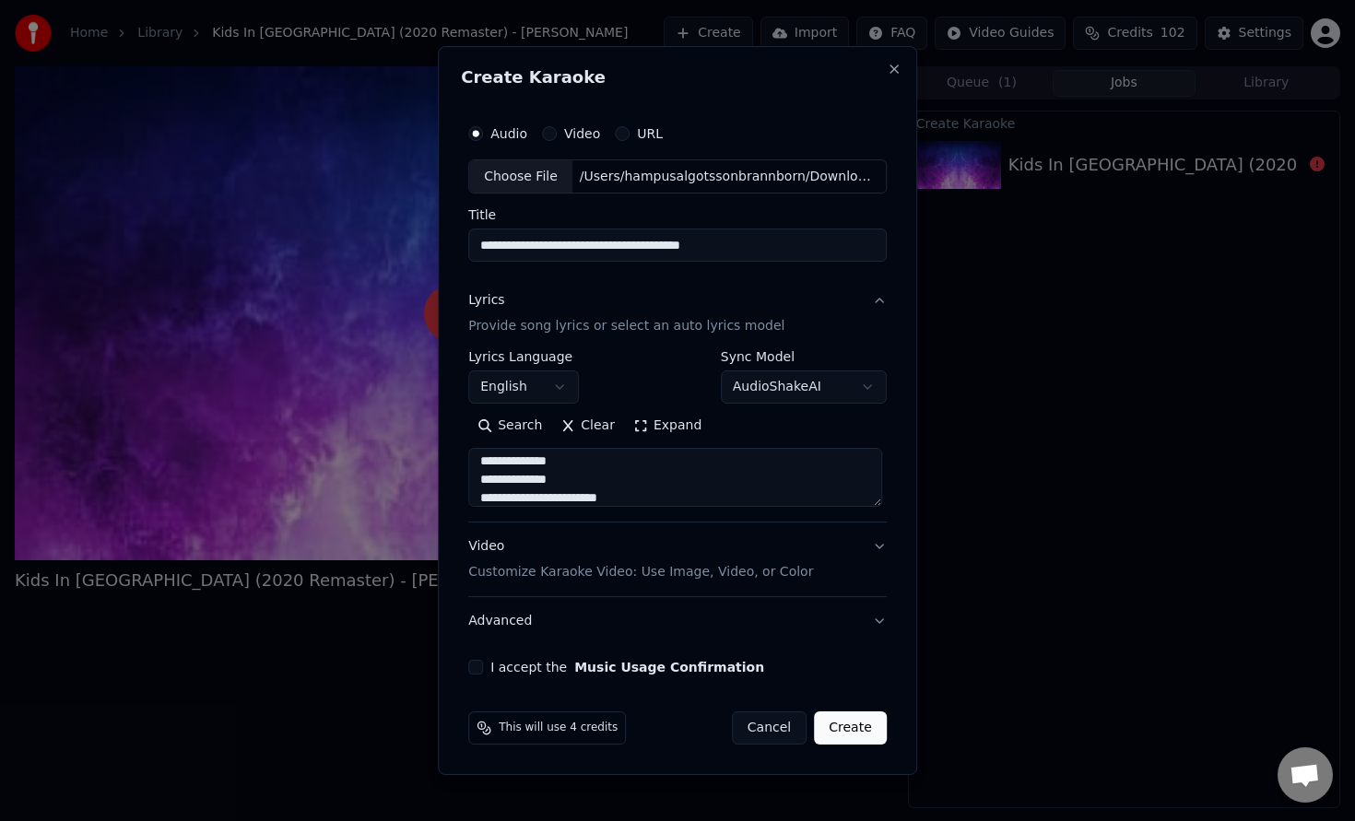
type textarea "**********"
click at [830, 725] on button "Create" at bounding box center [850, 728] width 73 height 33
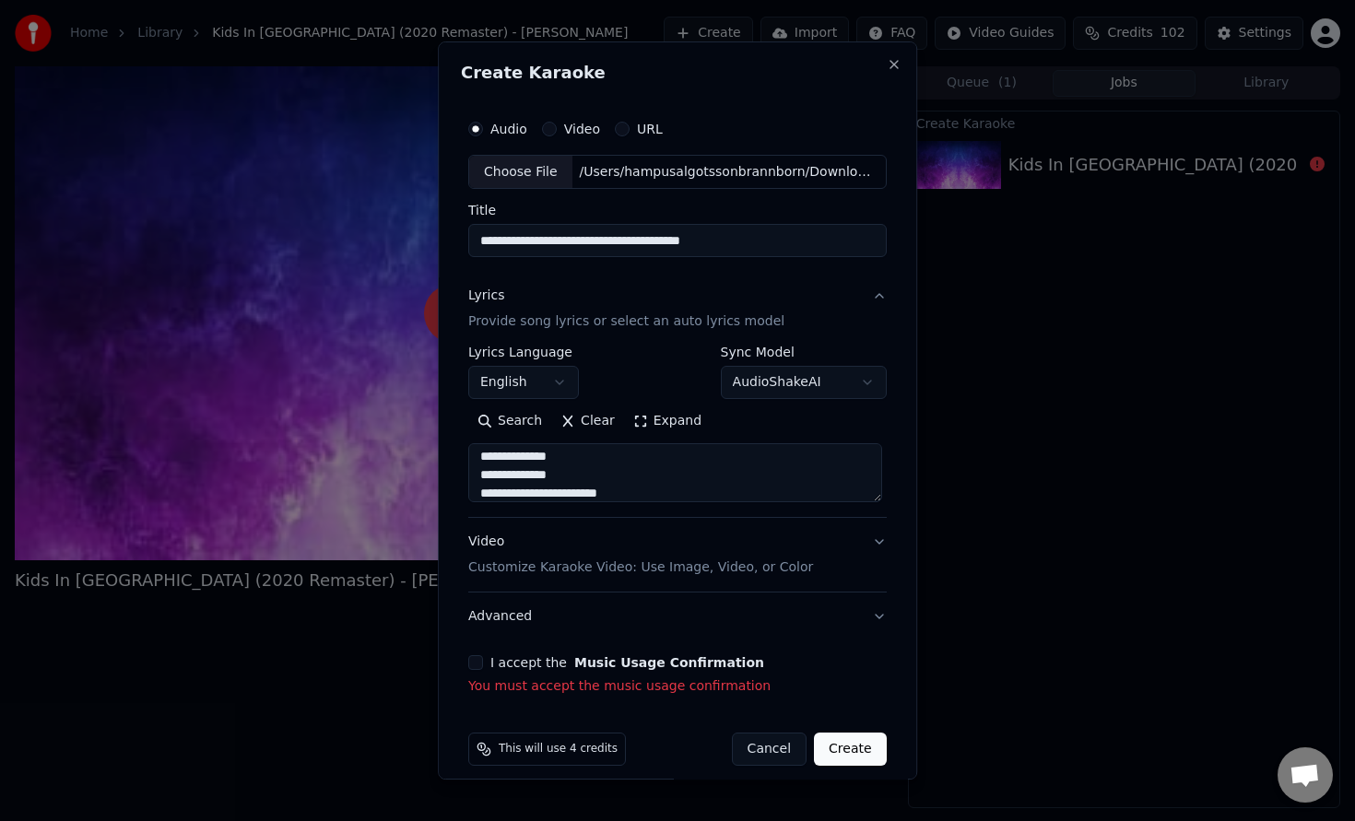
click at [481, 662] on button "I accept the Music Usage Confirmation" at bounding box center [475, 662] width 15 height 15
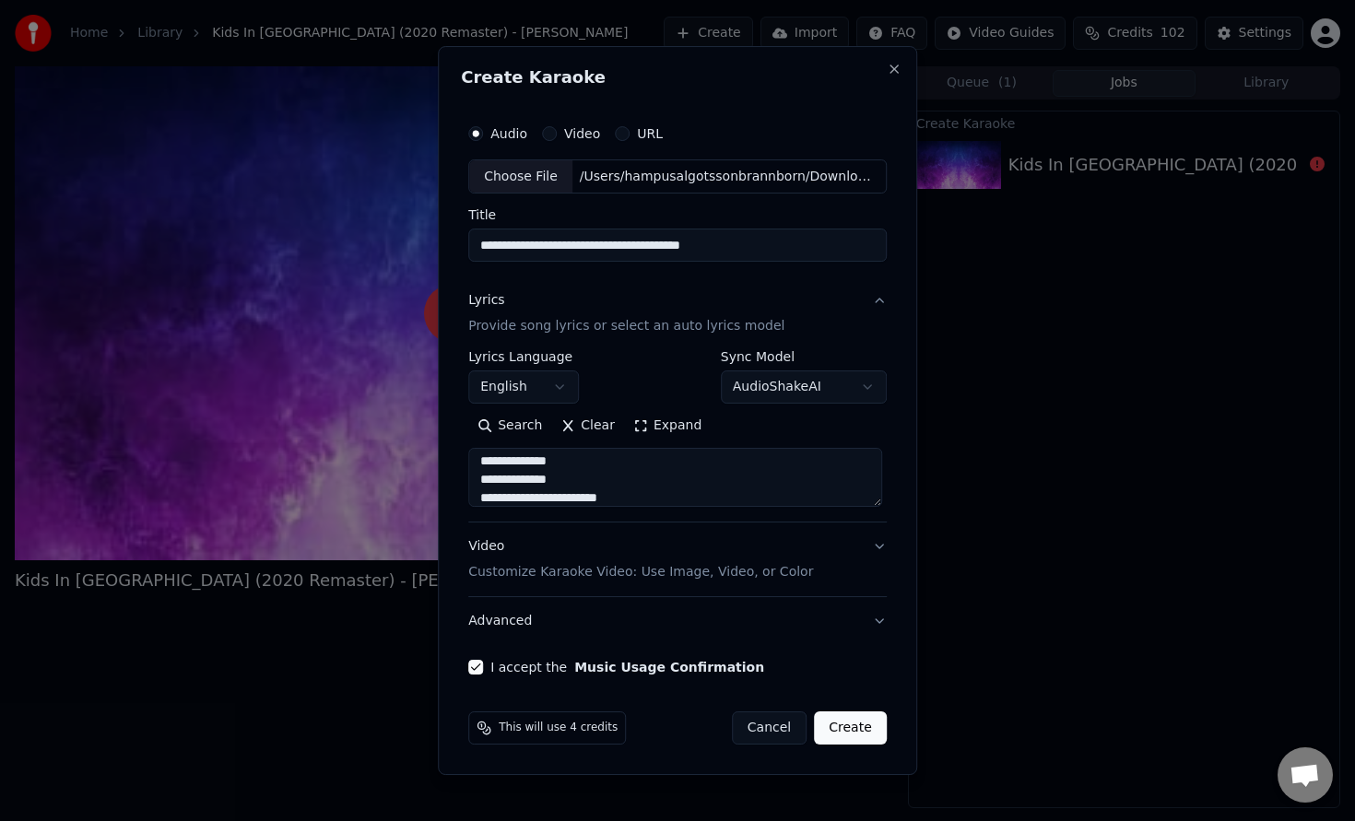
click at [844, 727] on button "Create" at bounding box center [850, 728] width 73 height 33
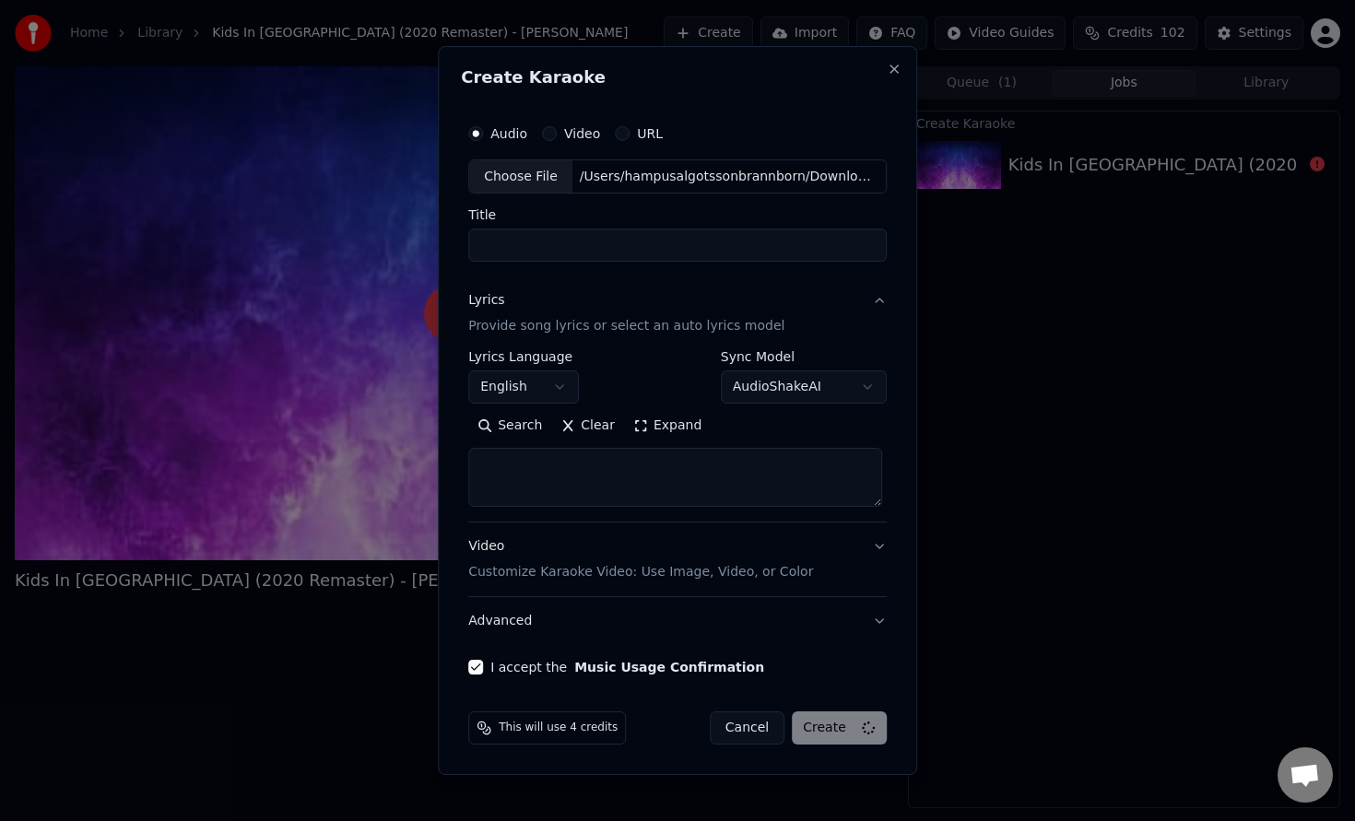
scroll to position [0, 0]
select select
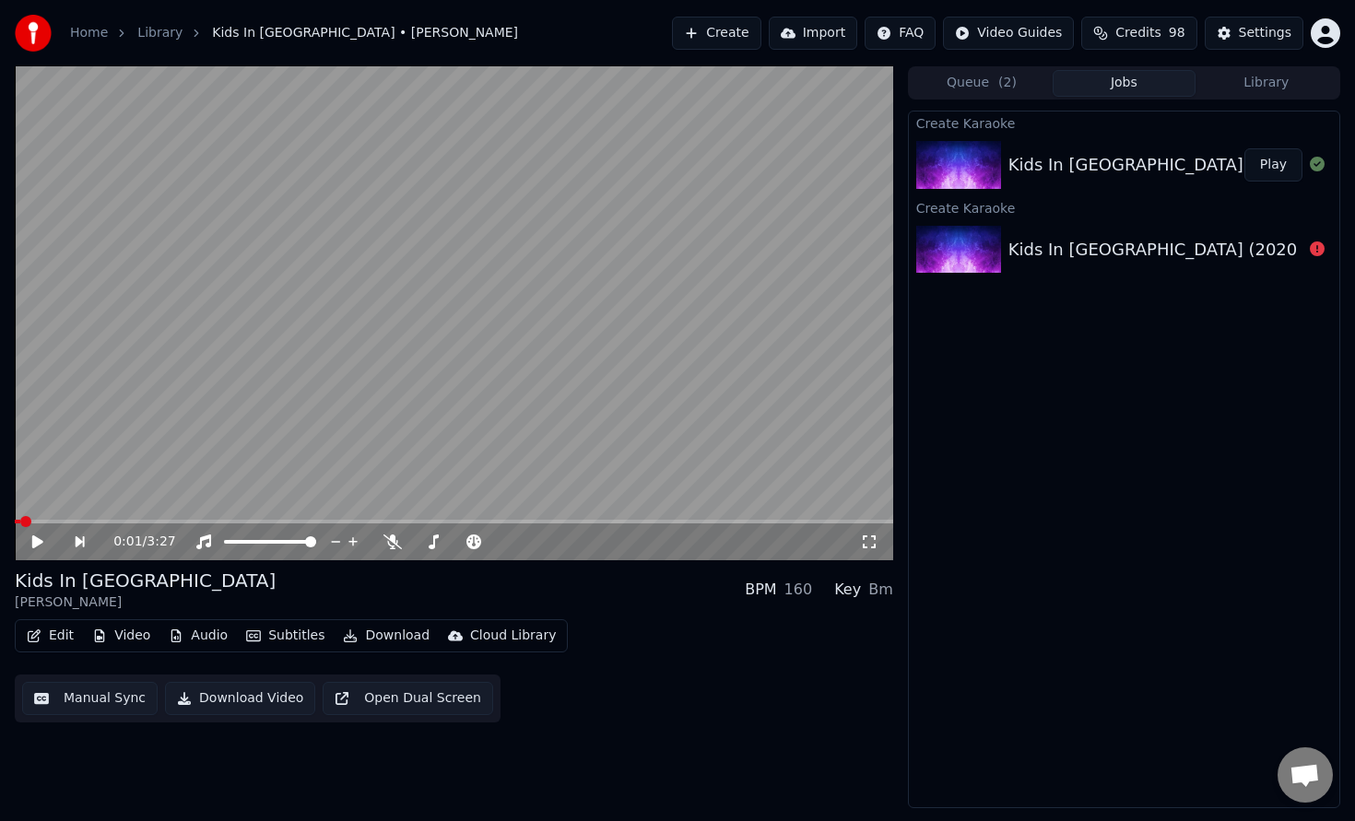
click at [718, 663] on div "Edit Video Audio Subtitles Download Cloud Library Manual Sync Download Video Op…" at bounding box center [454, 670] width 878 height 103
click at [36, 536] on icon at bounding box center [37, 542] width 11 height 13
click at [37, 544] on icon at bounding box center [50, 542] width 42 height 15
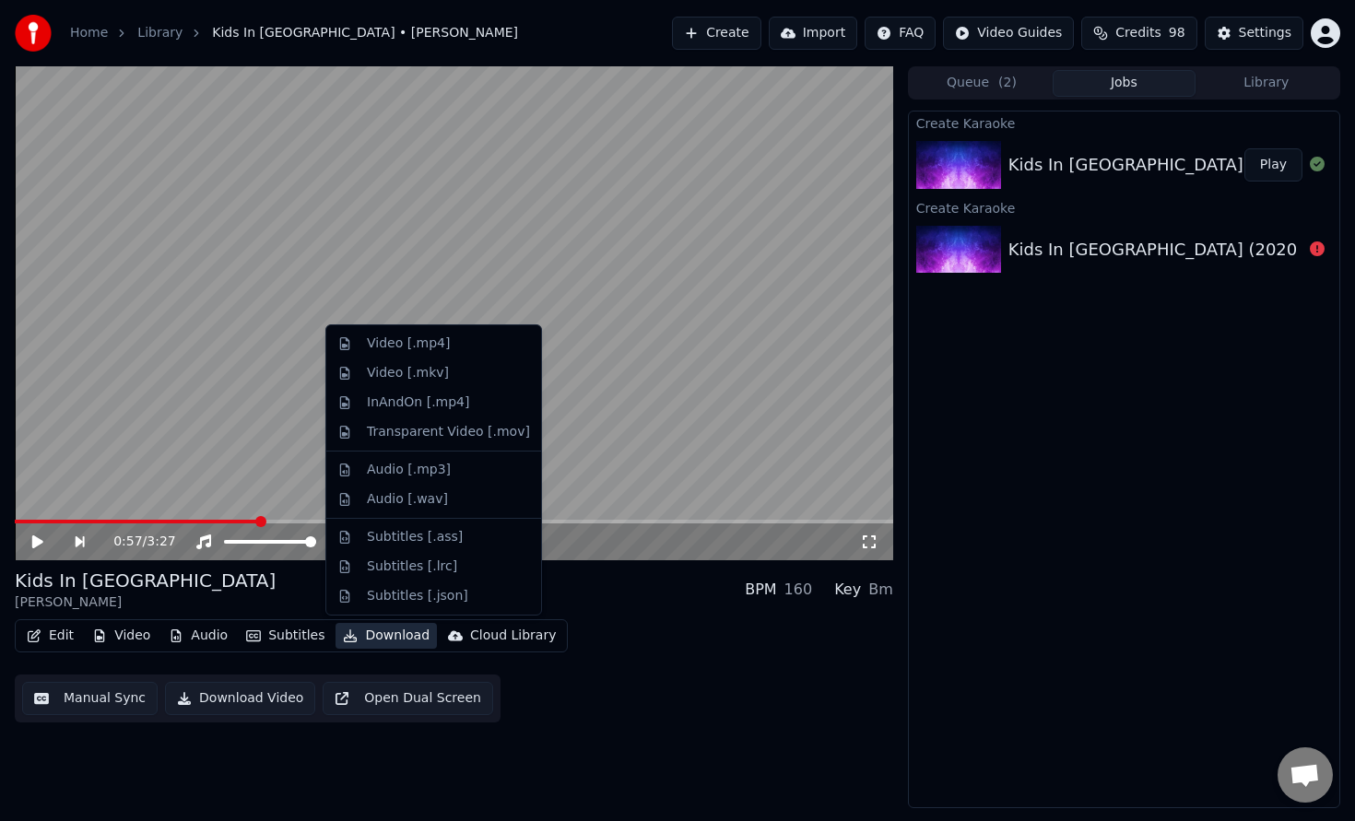
click at [364, 639] on button "Download" at bounding box center [386, 636] width 101 height 26
click at [420, 340] on div "Video [.mp4]" at bounding box center [408, 344] width 83 height 18
